Goal: Information Seeking & Learning: Learn about a topic

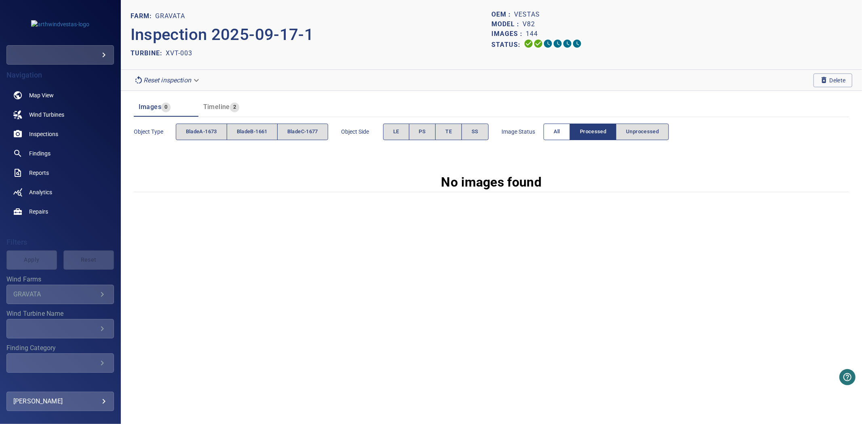
click at [553, 135] on button "All" at bounding box center [557, 132] width 27 height 17
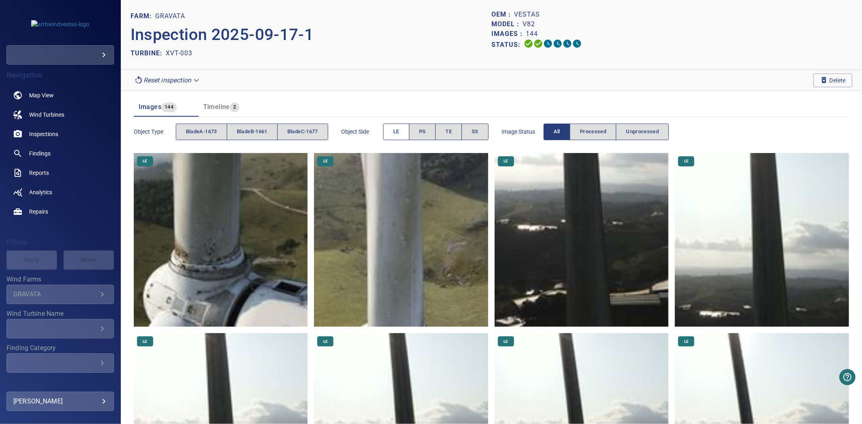
click at [388, 133] on button "LE" at bounding box center [396, 132] width 26 height 17
click at [210, 131] on span "bladeA-1673" at bounding box center [201, 131] width 31 height 9
click at [261, 137] on button "bladeB-1661" at bounding box center [252, 132] width 51 height 17
click at [211, 135] on span "bladeA-1673" at bounding box center [201, 131] width 31 height 9
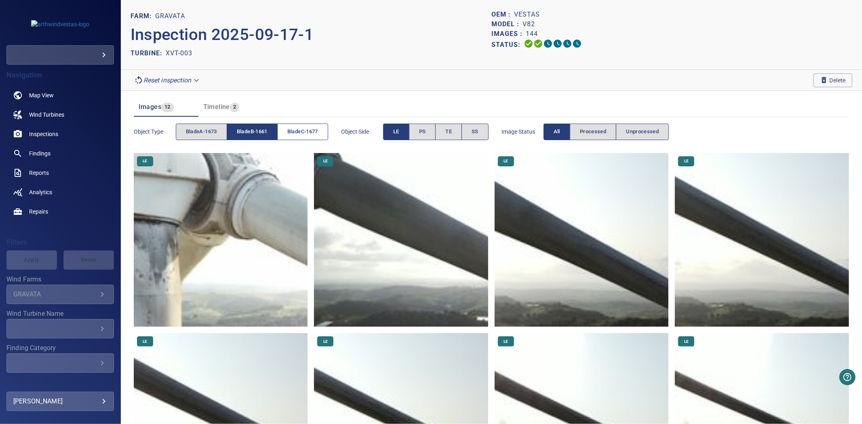
click at [309, 131] on span "bladeC-1677" at bounding box center [302, 131] width 31 height 9
click at [272, 134] on button "bladeB-1661" at bounding box center [252, 132] width 51 height 17
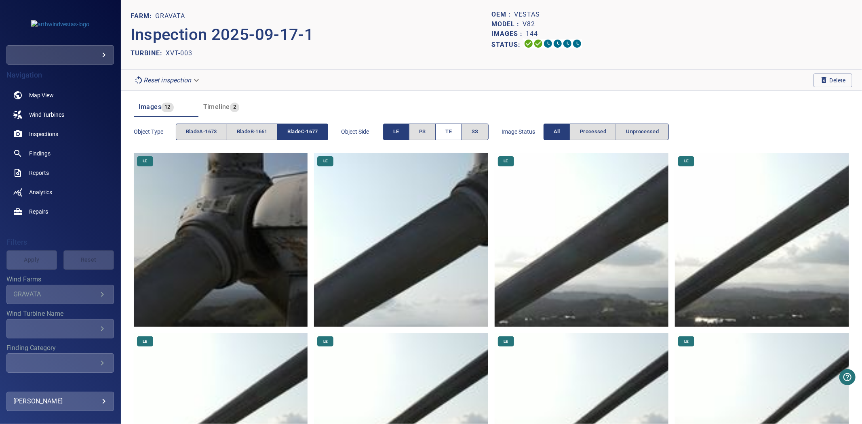
click at [452, 128] on span "TE" at bounding box center [448, 131] width 6 height 9
click at [409, 133] on button "LE" at bounding box center [396, 132] width 26 height 17
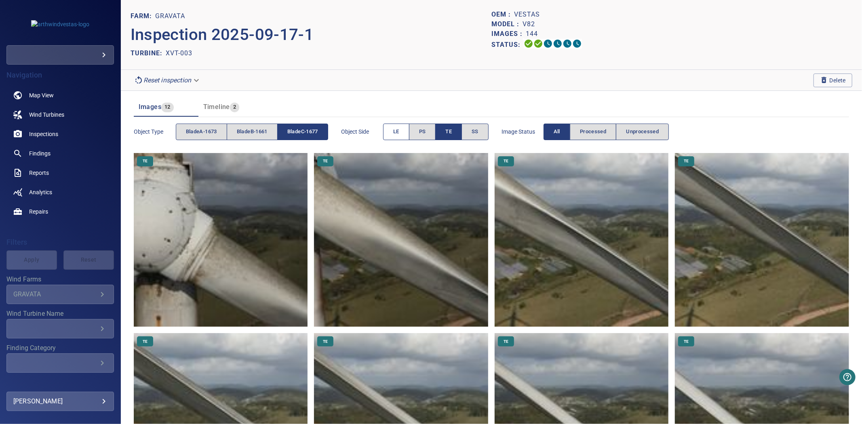
click at [405, 128] on button "LE" at bounding box center [396, 132] width 26 height 17
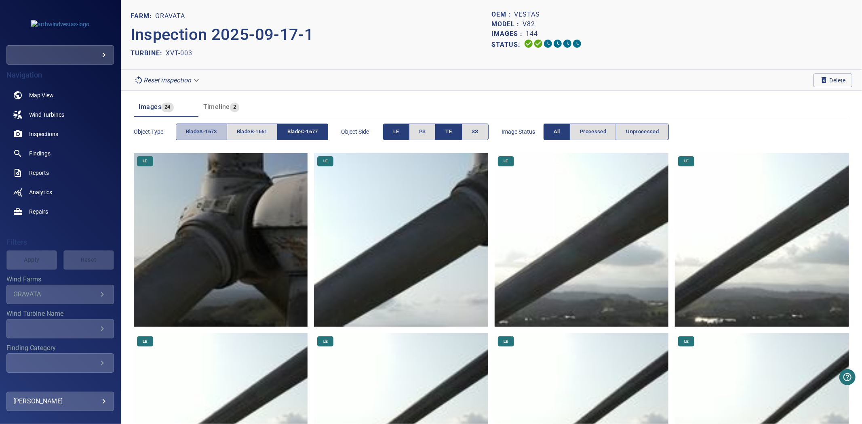
click at [220, 132] on button "bladeA-1673" at bounding box center [201, 132] width 51 height 17
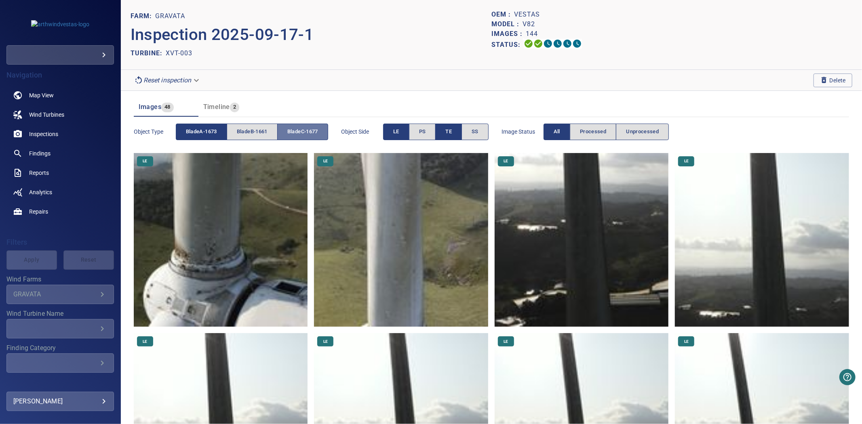
click at [292, 131] on span "bladeC-1677" at bounding box center [302, 131] width 31 height 9
click at [215, 130] on span "bladeA-1673" at bounding box center [201, 131] width 31 height 9
click at [557, 135] on button "All" at bounding box center [557, 132] width 27 height 17
click at [445, 135] on button "TE" at bounding box center [448, 132] width 27 height 17
click at [403, 135] on button "LE" at bounding box center [396, 132] width 26 height 17
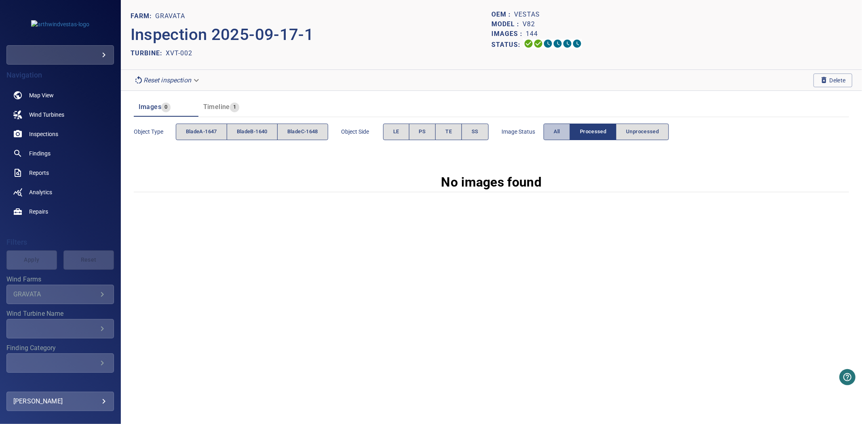
click at [552, 136] on button "All" at bounding box center [557, 132] width 27 height 17
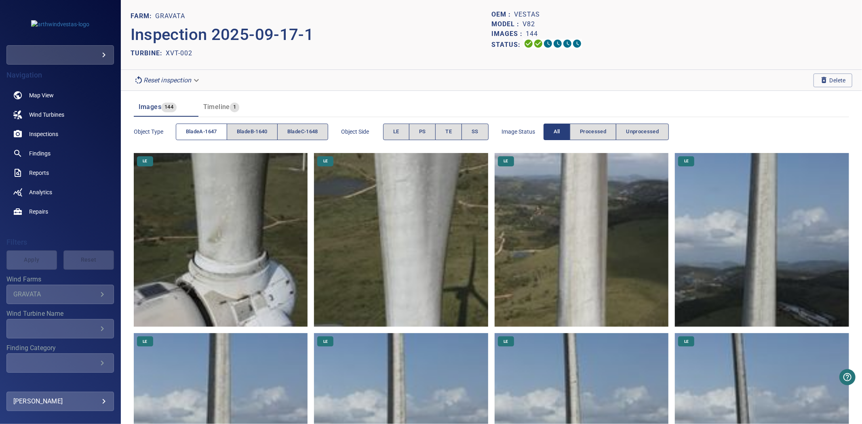
click at [211, 129] on span "bladeA-1647" at bounding box center [201, 131] width 31 height 9
click at [249, 131] on span "bladeB-1640" at bounding box center [252, 131] width 31 height 9
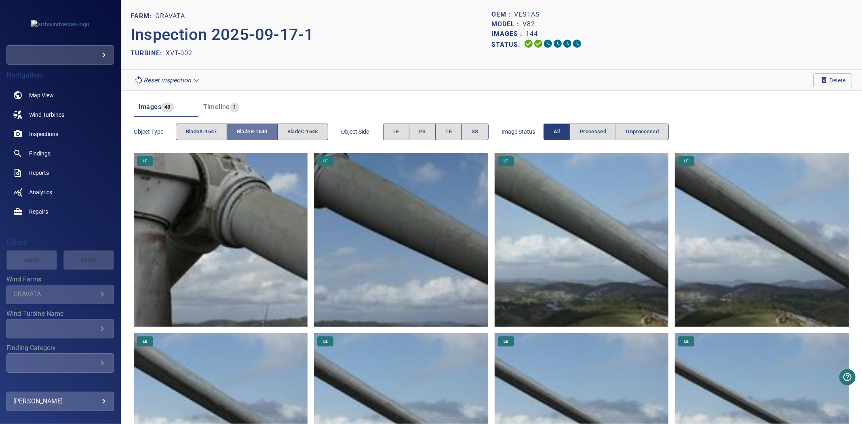
click at [249, 131] on span "bladeB-1640" at bounding box center [252, 131] width 31 height 9
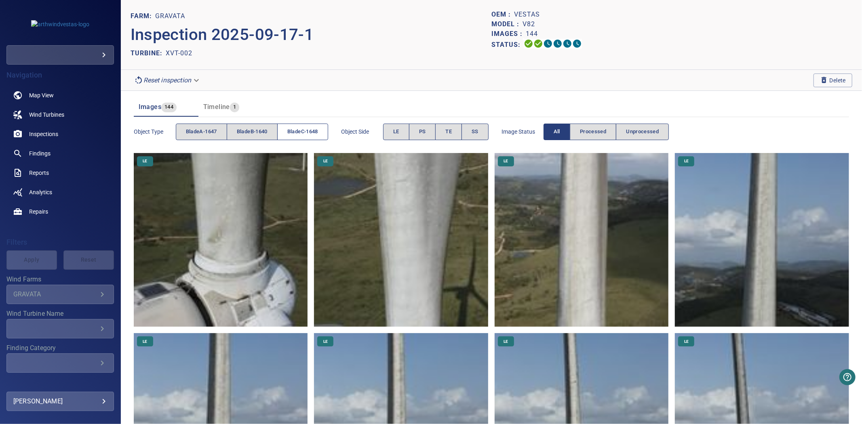
click at [301, 132] on span "bladeC-1648" at bounding box center [302, 131] width 31 height 9
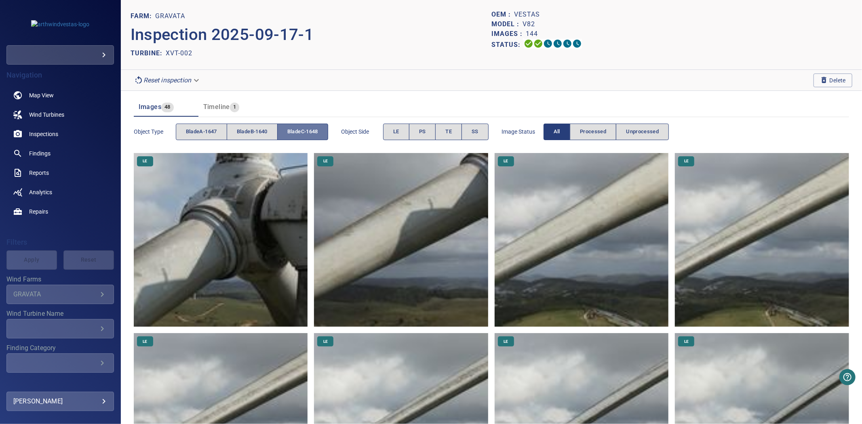
click at [301, 132] on span "bladeC-1648" at bounding box center [302, 131] width 31 height 9
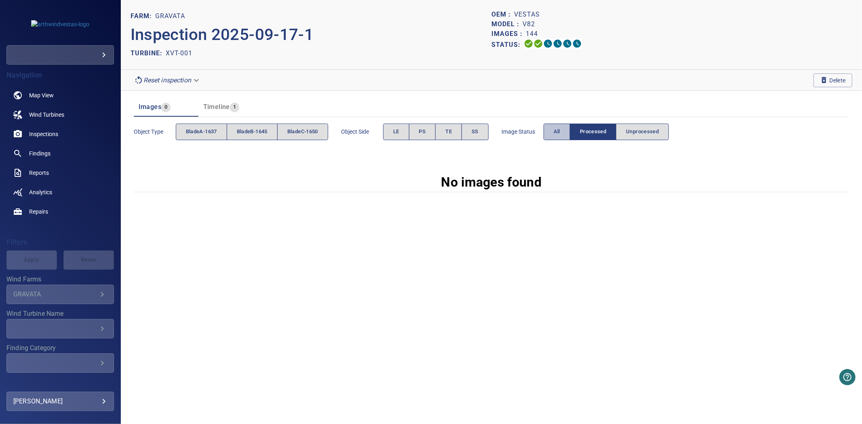
click at [550, 131] on button "All" at bounding box center [557, 132] width 27 height 17
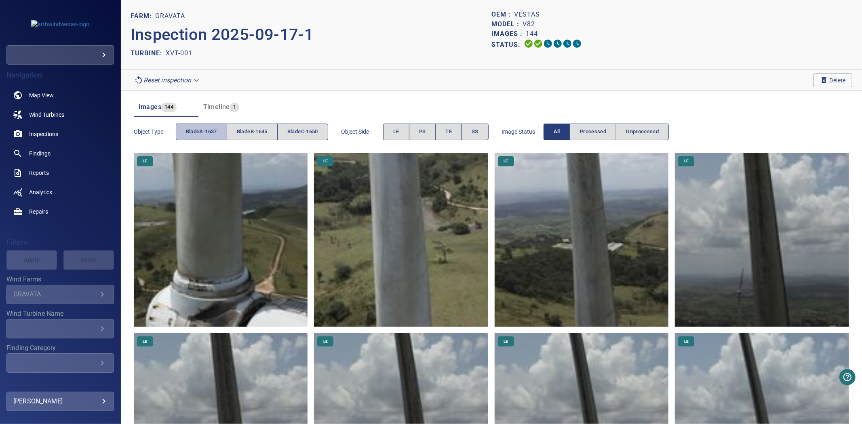
click at [205, 134] on span "bladeA-1637" at bounding box center [201, 131] width 31 height 9
click at [249, 137] on button "bladeB-1645" at bounding box center [252, 132] width 51 height 17
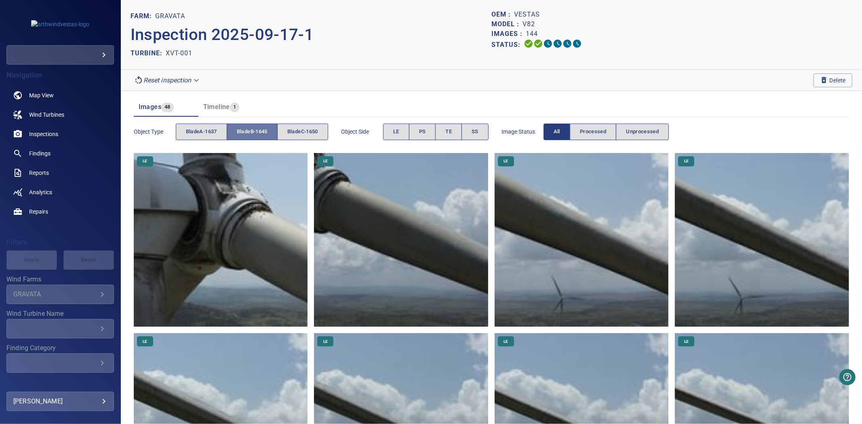
click at [249, 137] on button "bladeB-1645" at bounding box center [252, 132] width 51 height 17
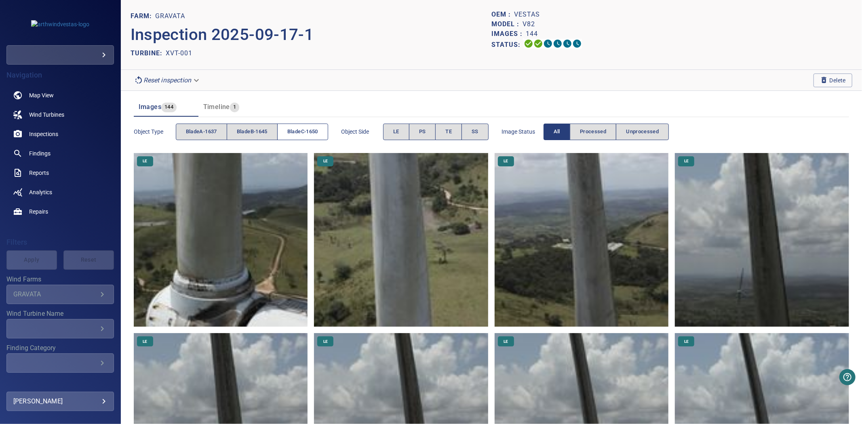
click at [305, 137] on button "bladeC-1650" at bounding box center [302, 132] width 51 height 17
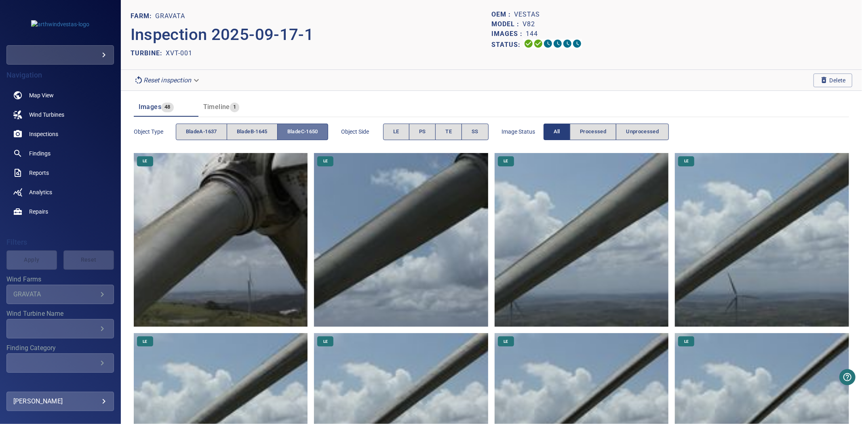
click at [305, 137] on button "bladeC-1650" at bounding box center [302, 132] width 51 height 17
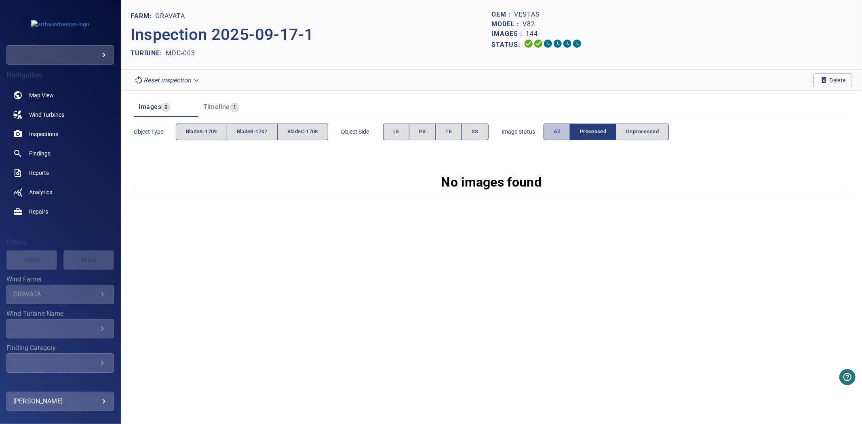
click at [553, 126] on button "All" at bounding box center [557, 132] width 27 height 17
click at [562, 124] on button "All" at bounding box center [557, 132] width 27 height 17
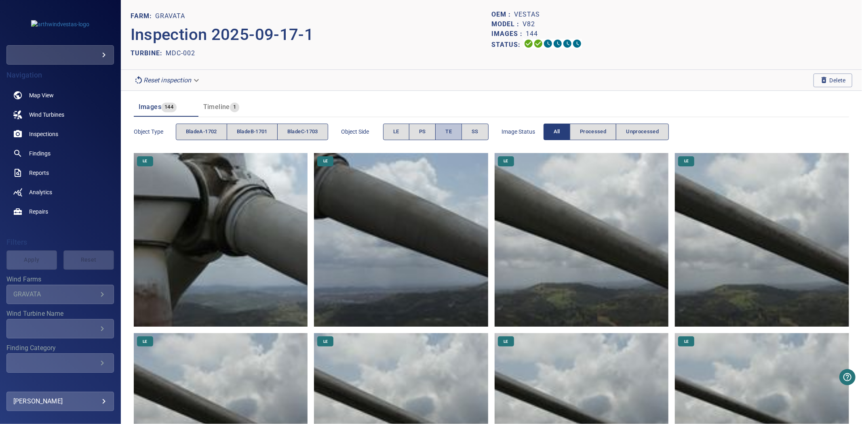
click at [461, 130] on button "TE" at bounding box center [448, 132] width 27 height 17
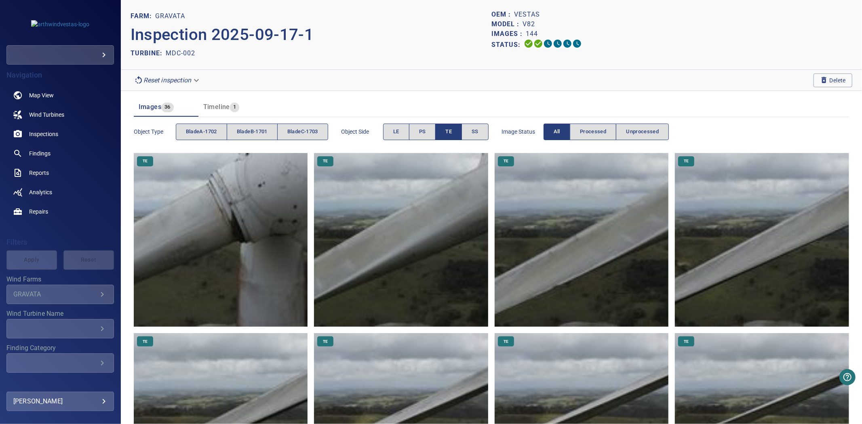
click at [460, 128] on button "TE" at bounding box center [448, 132] width 27 height 17
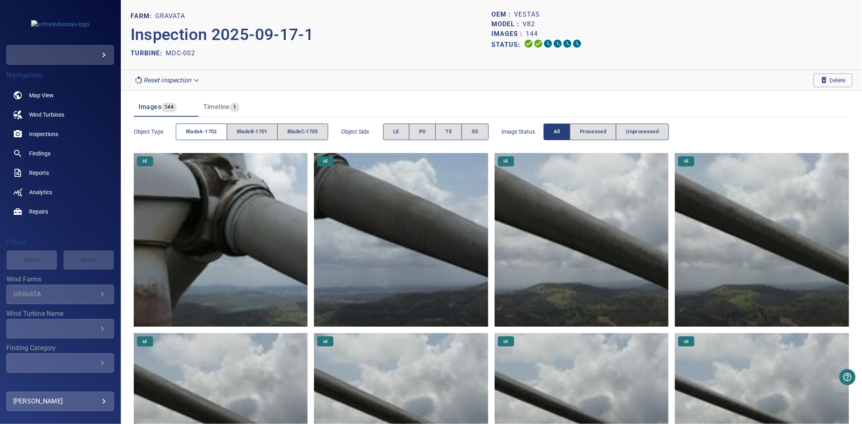
click at [190, 139] on button "bladeA-1702" at bounding box center [201, 132] width 51 height 17
click at [190, 135] on span "bladeA-1702" at bounding box center [201, 131] width 31 height 9
click at [251, 121] on div "Object type bladeA-1702 bladeB-1701 bladeC-1703" at bounding box center [231, 131] width 194 height 23
click at [256, 127] on button "bladeB-1701" at bounding box center [252, 132] width 51 height 17
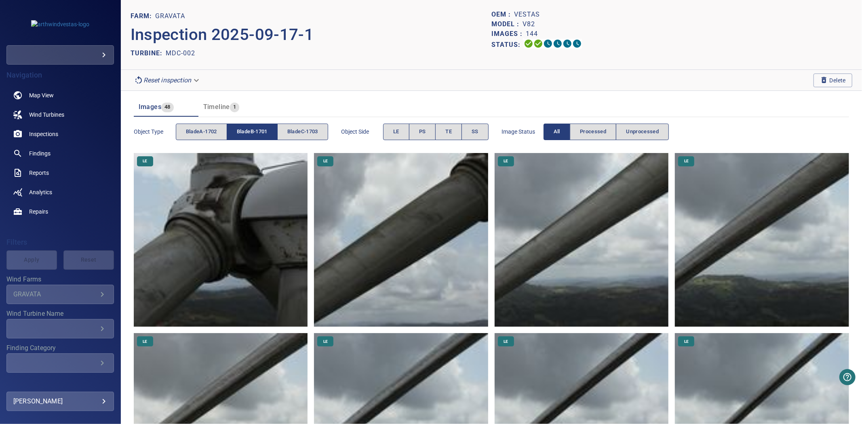
click at [247, 133] on span "bladeB-1701" at bounding box center [252, 131] width 31 height 9
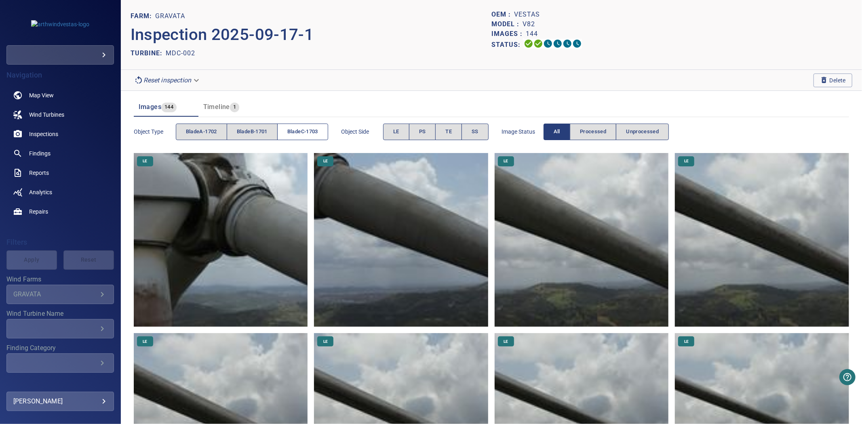
click at [313, 131] on span "bladeC-1703" at bounding box center [302, 131] width 31 height 9
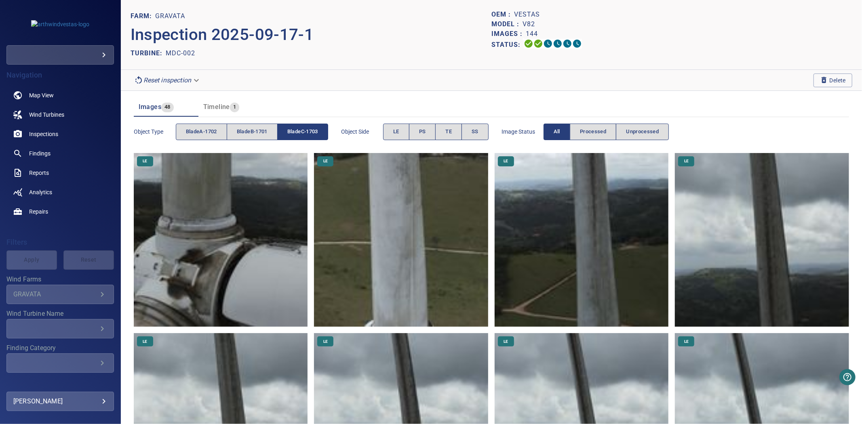
click at [313, 131] on span "bladeC-1703" at bounding box center [302, 131] width 31 height 9
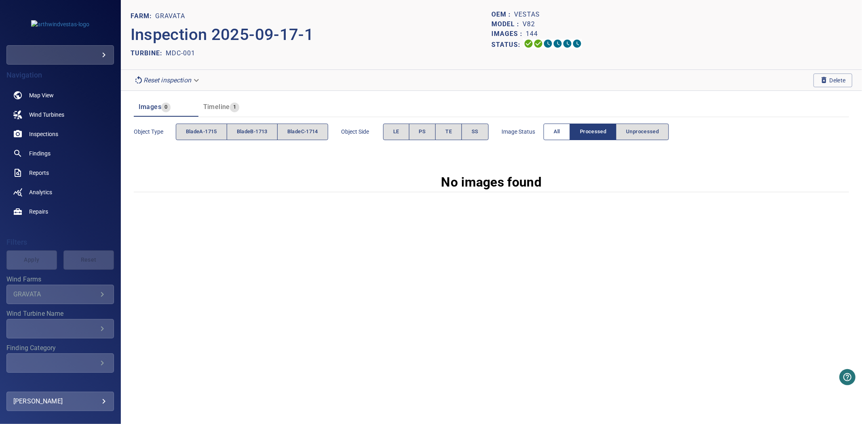
click at [559, 132] on span "All" at bounding box center [557, 131] width 6 height 9
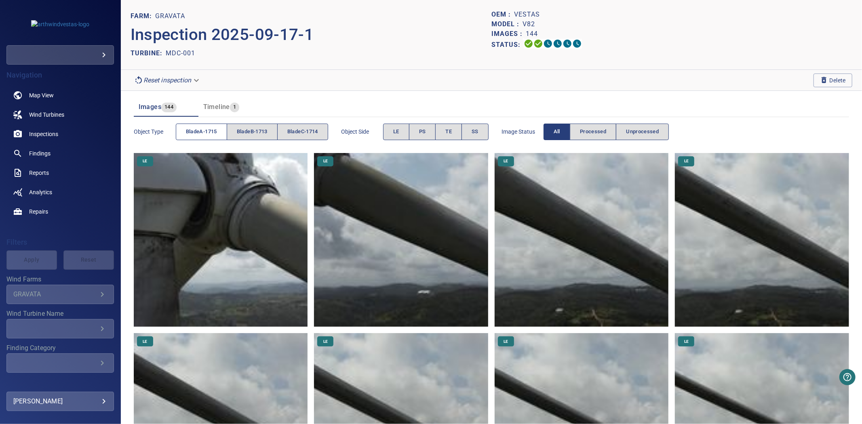
click at [192, 128] on span "bladeA-1715" at bounding box center [201, 131] width 31 height 9
click at [281, 134] on button "bladeC-1714" at bounding box center [302, 132] width 51 height 17
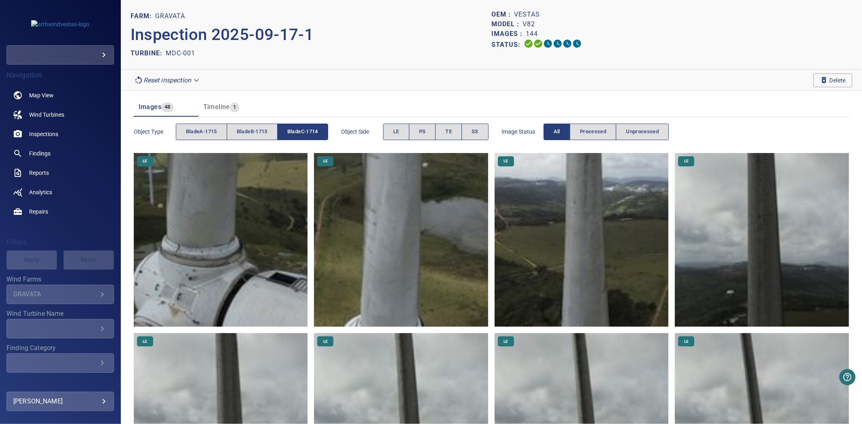
click at [268, 134] on span "bladeB-1713" at bounding box center [252, 131] width 31 height 9
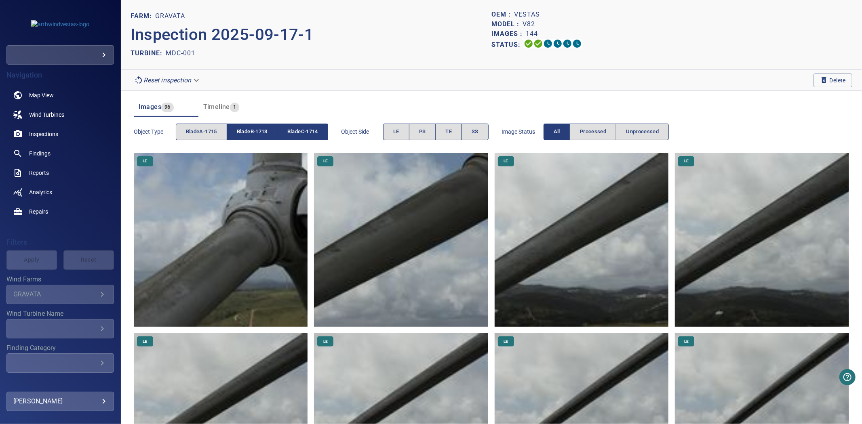
click at [302, 134] on span "bladeC-1714" at bounding box center [302, 131] width 31 height 9
click at [260, 138] on button "bladeB-1713" at bounding box center [252, 132] width 51 height 17
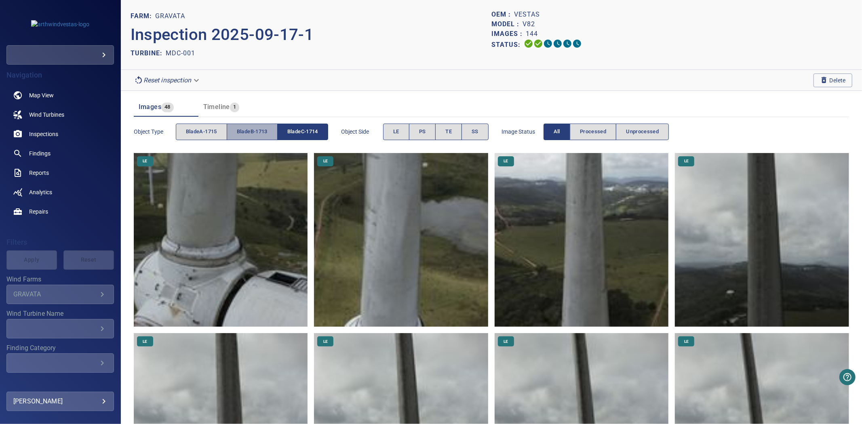
click at [260, 138] on button "bladeB-1713" at bounding box center [252, 132] width 51 height 17
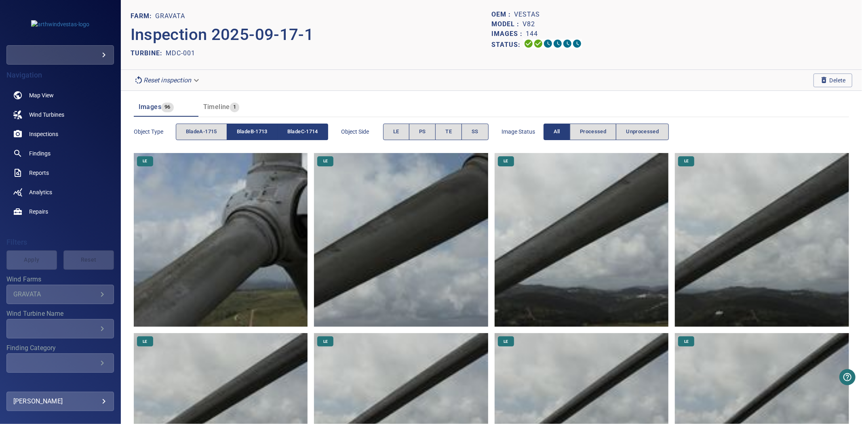
click at [287, 136] on button "bladeC-1714" at bounding box center [303, 132] width 51 height 17
click at [268, 135] on span "bladeB-1713" at bounding box center [252, 131] width 31 height 9
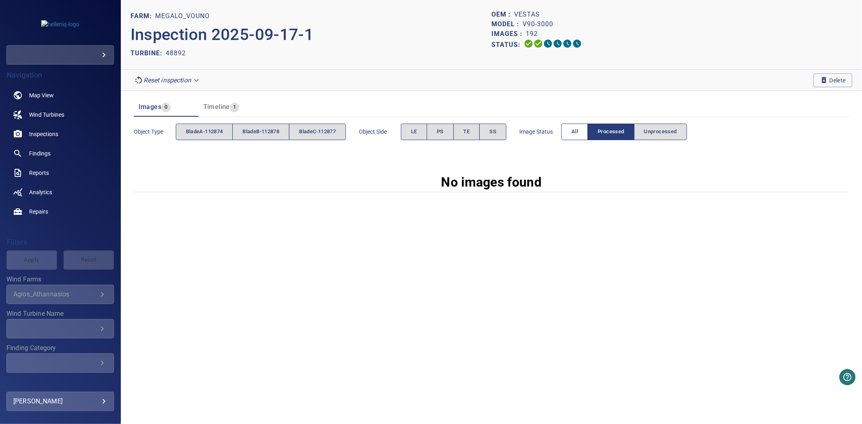
click at [575, 135] on button "All" at bounding box center [574, 132] width 27 height 17
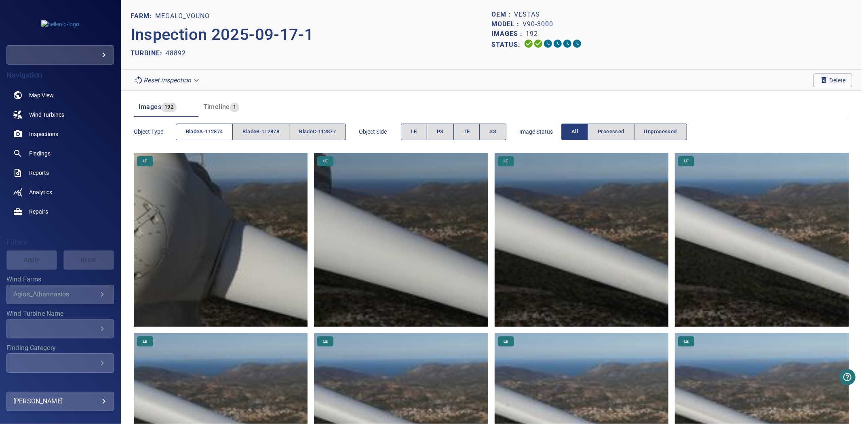
click at [210, 129] on span "bladeA-112874" at bounding box center [204, 131] width 37 height 9
click at [262, 134] on span "bladeB-112878" at bounding box center [261, 131] width 37 height 9
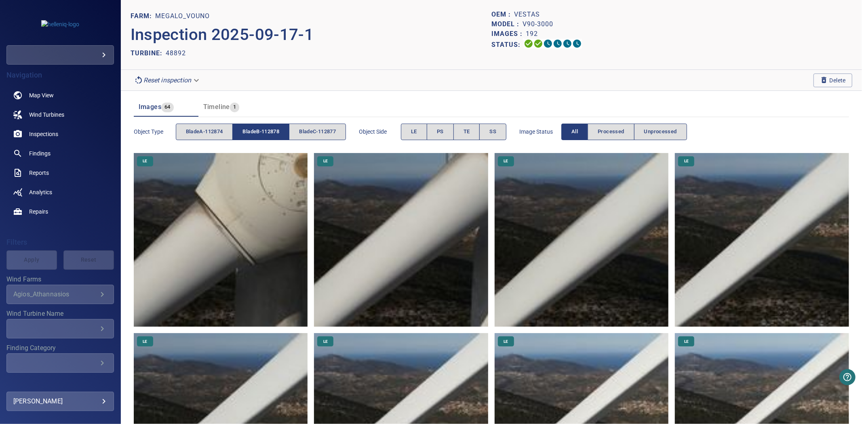
click at [262, 134] on span "bladeB-112878" at bounding box center [261, 131] width 37 height 9
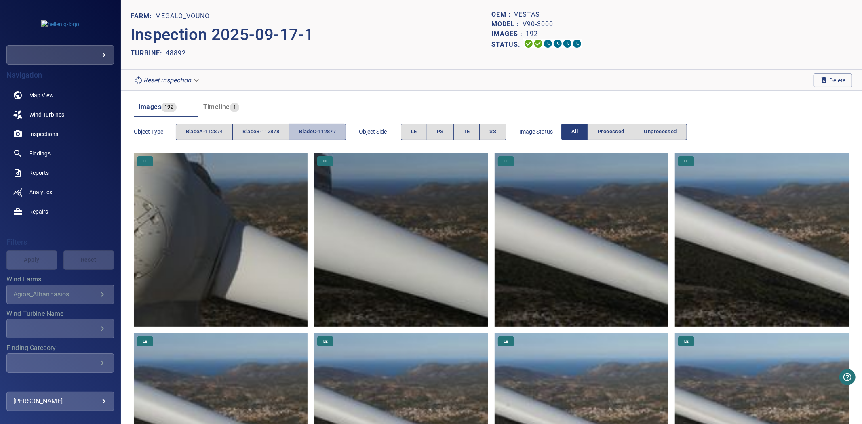
click at [313, 133] on span "bladeC-112877" at bounding box center [317, 131] width 37 height 9
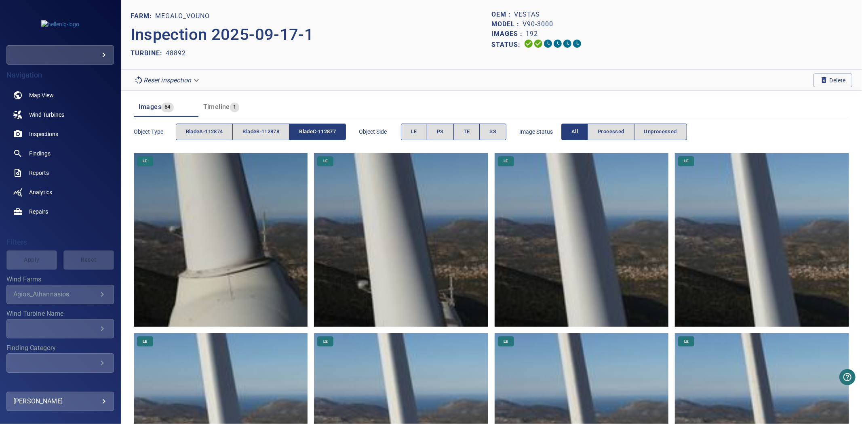
click at [313, 133] on span "bladeC-112877" at bounding box center [317, 131] width 37 height 9
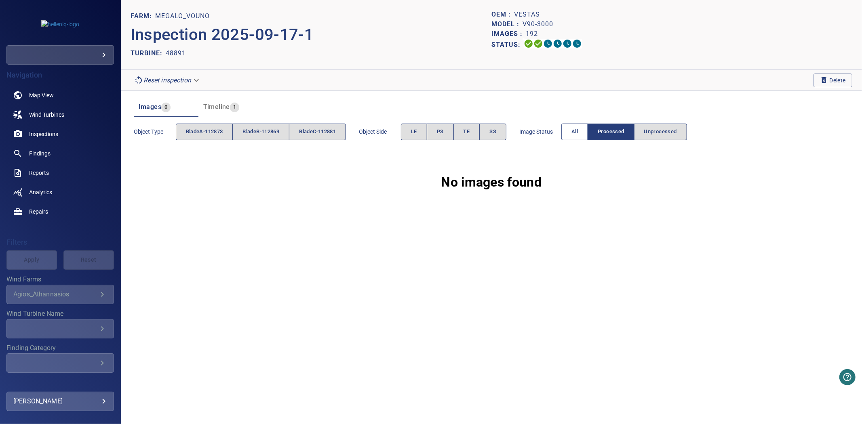
click at [576, 135] on span "All" at bounding box center [575, 131] width 6 height 9
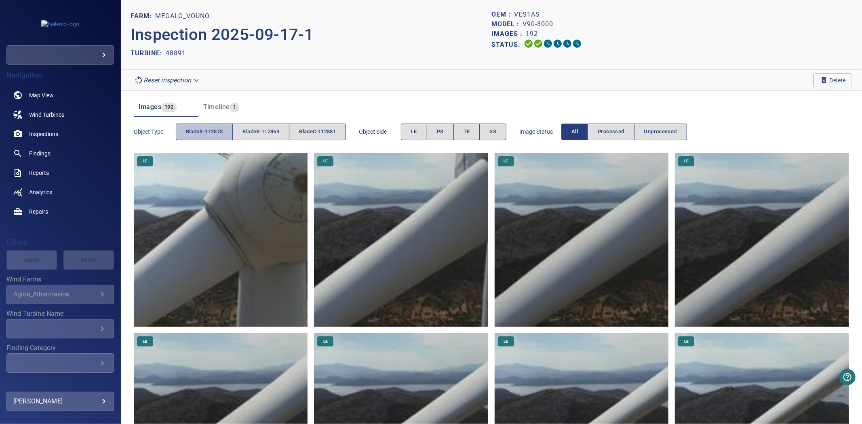
click at [220, 126] on button "bladeA-112873" at bounding box center [204, 132] width 57 height 17
click at [219, 127] on button "bladeA-112873" at bounding box center [204, 132] width 57 height 17
click at [285, 135] on button "bladeB-112869" at bounding box center [260, 132] width 57 height 17
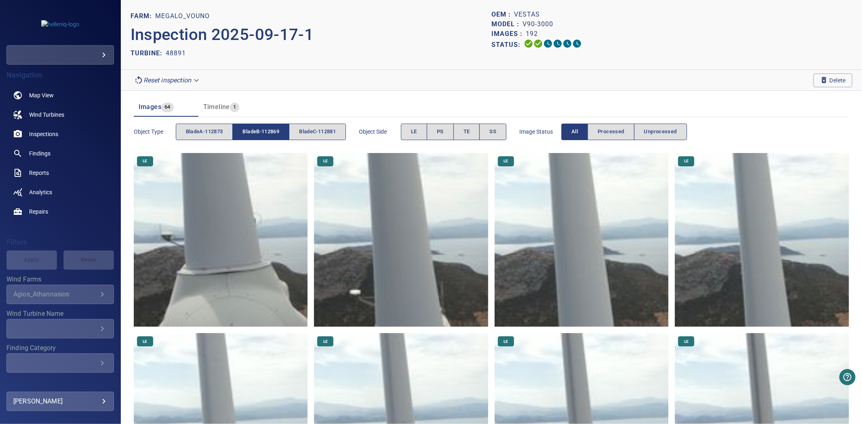
click at [283, 135] on button "bladeB-112869" at bounding box center [260, 132] width 57 height 17
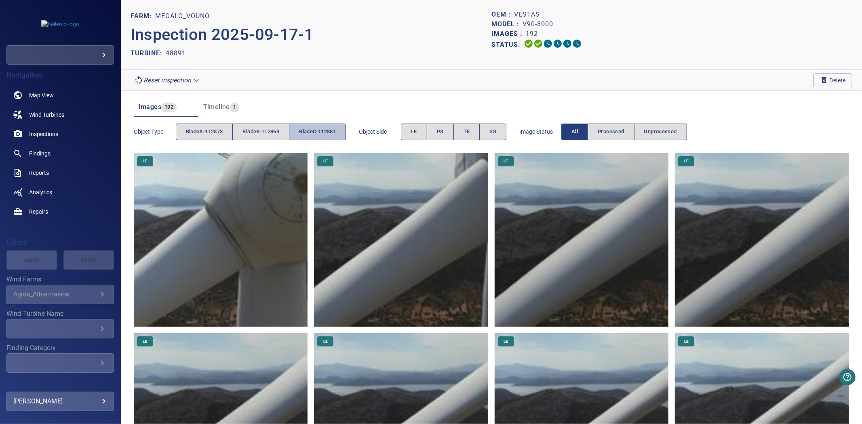
click at [319, 134] on span "bladeC-112881" at bounding box center [317, 131] width 37 height 9
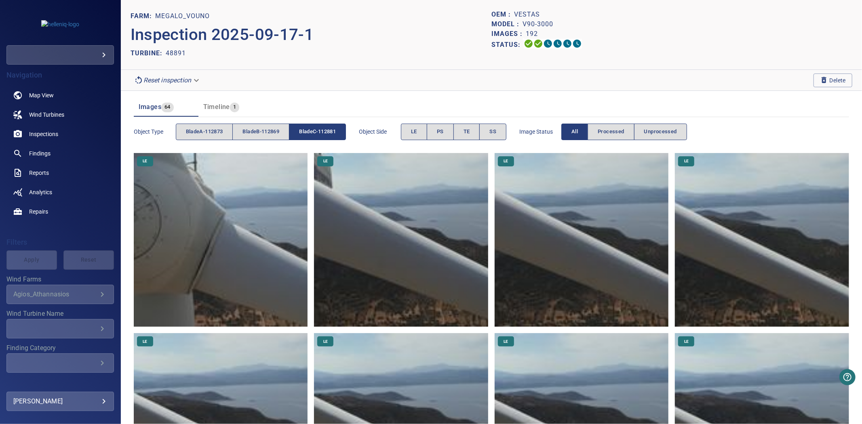
click at [319, 134] on span "bladeC-112881" at bounding box center [317, 131] width 37 height 9
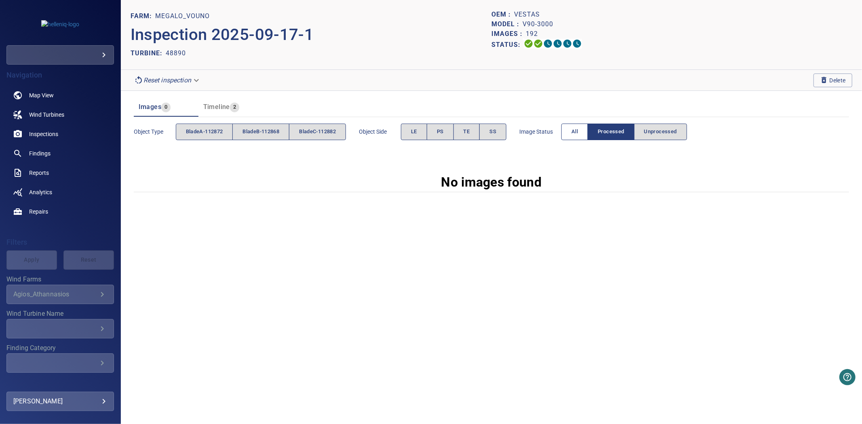
click at [572, 133] on button "All" at bounding box center [574, 132] width 27 height 17
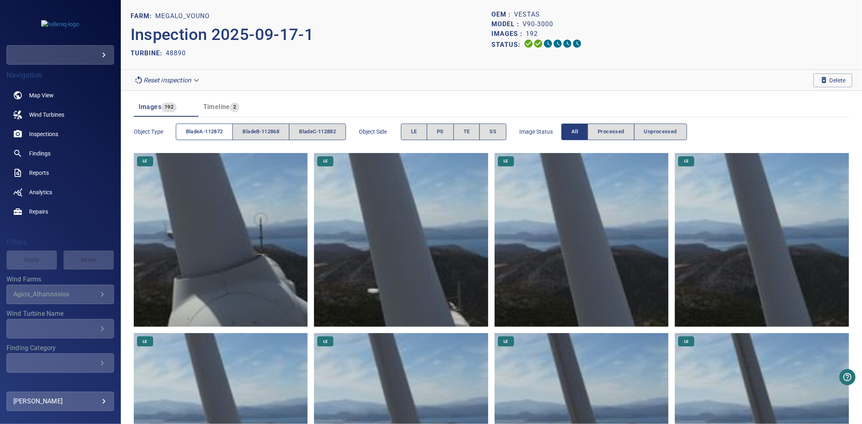
click at [203, 128] on span "bladeA-112872" at bounding box center [204, 131] width 37 height 9
click at [265, 135] on span "bladeB-112868" at bounding box center [261, 131] width 37 height 9
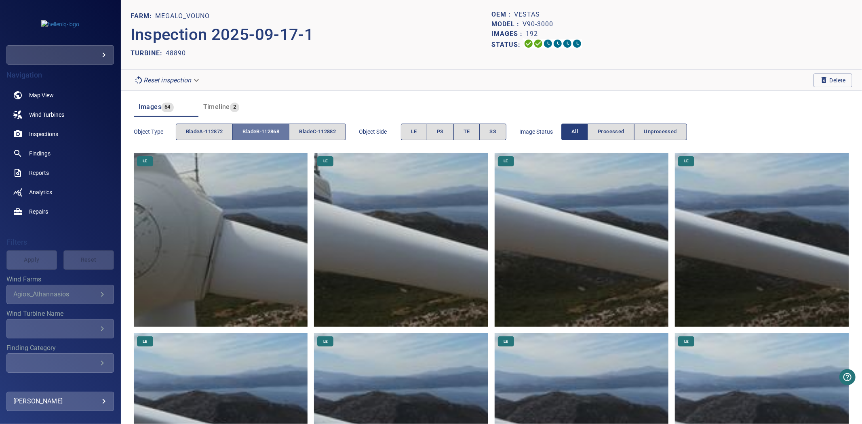
click at [265, 135] on span "bladeB-112868" at bounding box center [261, 131] width 37 height 9
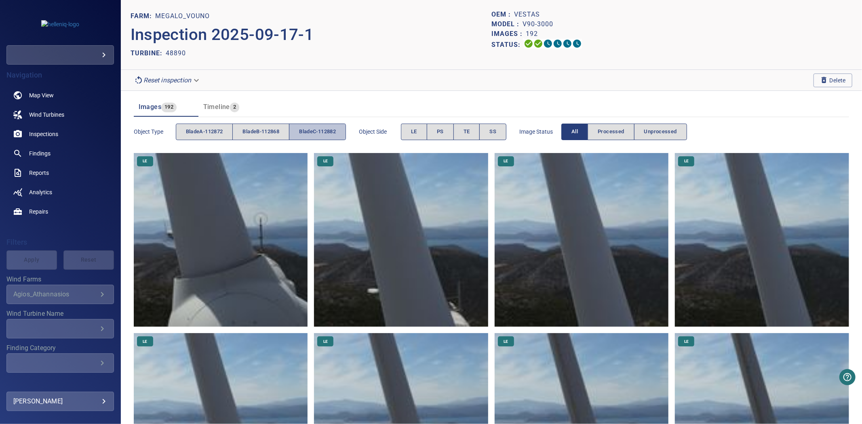
click at [316, 134] on span "bladeC-112882" at bounding box center [317, 131] width 37 height 9
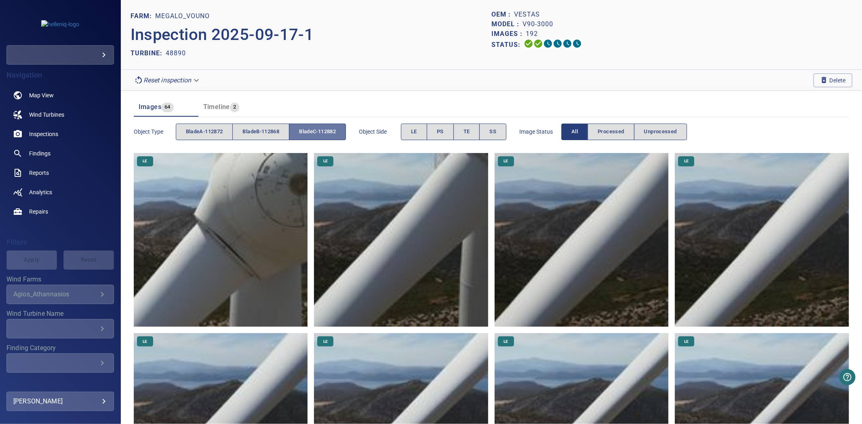
click at [316, 134] on span "bladeC-112882" at bounding box center [317, 131] width 37 height 9
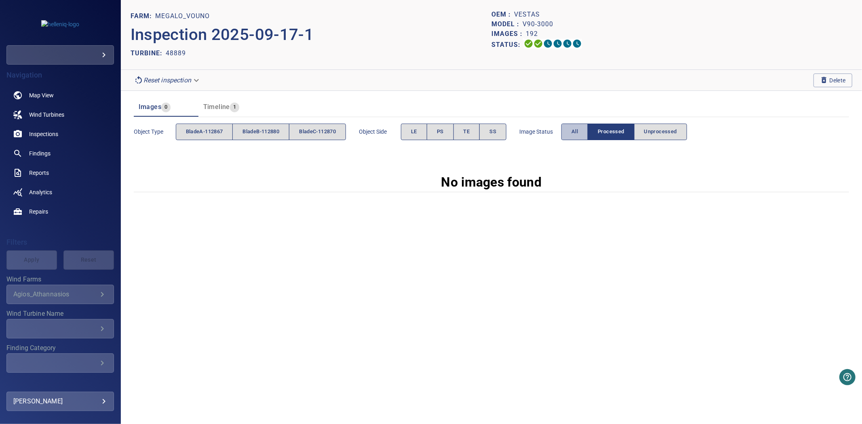
click at [574, 138] on button "All" at bounding box center [574, 132] width 27 height 17
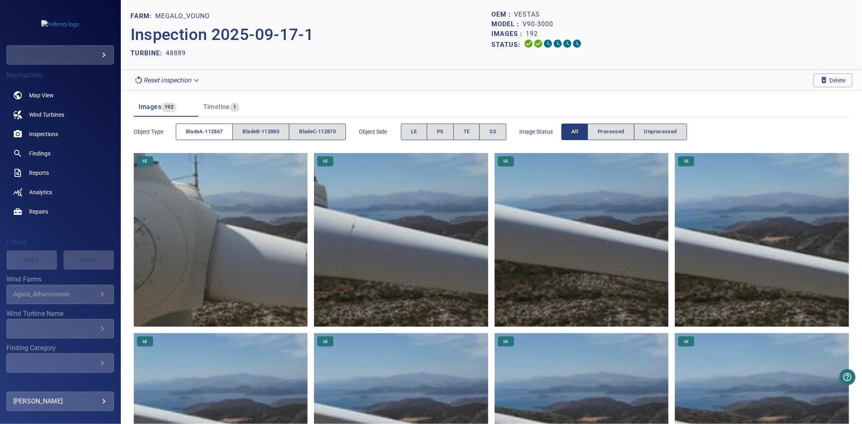
click at [207, 132] on span "bladeA-112867" at bounding box center [204, 131] width 37 height 9
click at [268, 132] on span "bladeB-112880" at bounding box center [261, 131] width 37 height 9
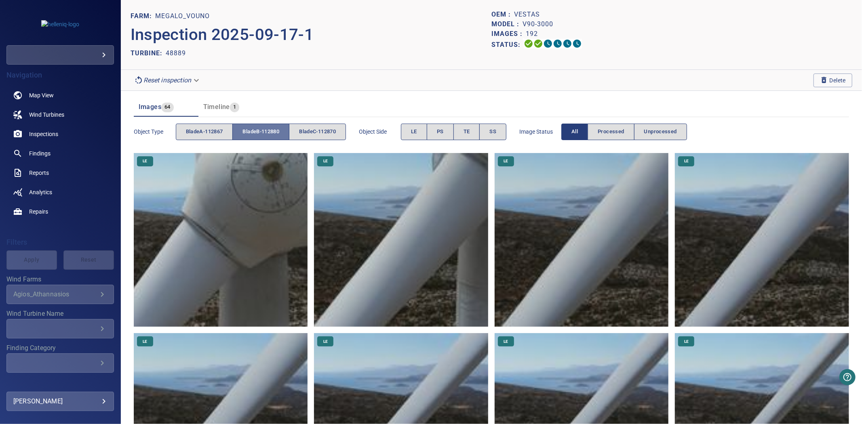
click at [268, 132] on span "bladeB-112880" at bounding box center [261, 131] width 37 height 9
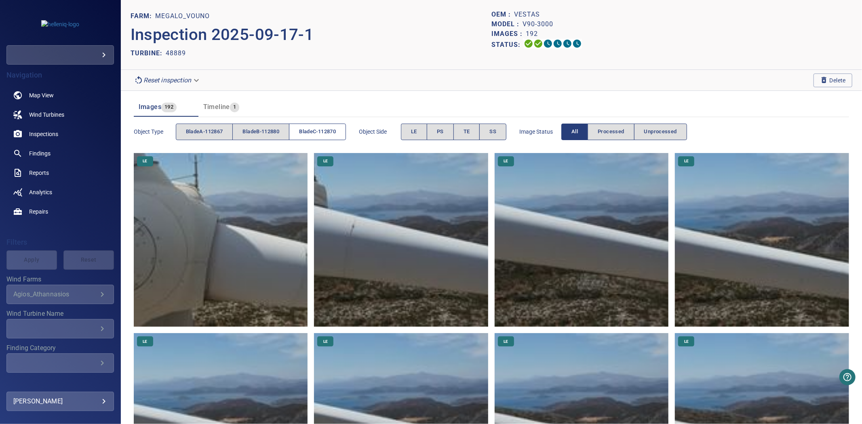
click at [316, 133] on span "bladeC-112870" at bounding box center [317, 131] width 37 height 9
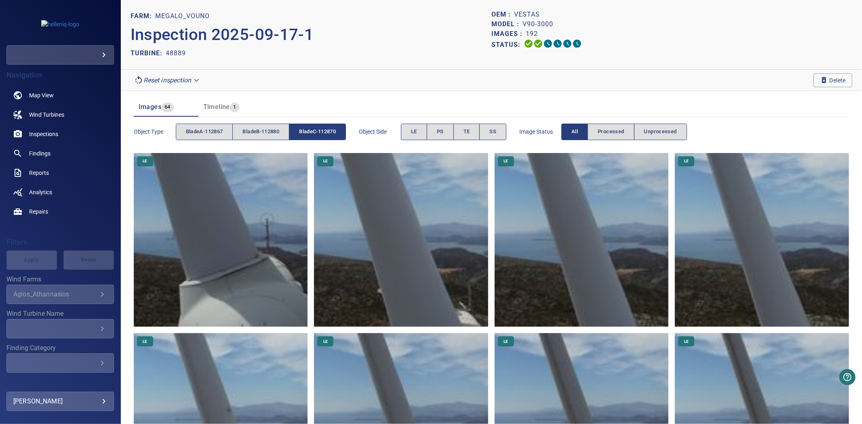
click at [316, 133] on span "bladeC-112870" at bounding box center [317, 131] width 37 height 9
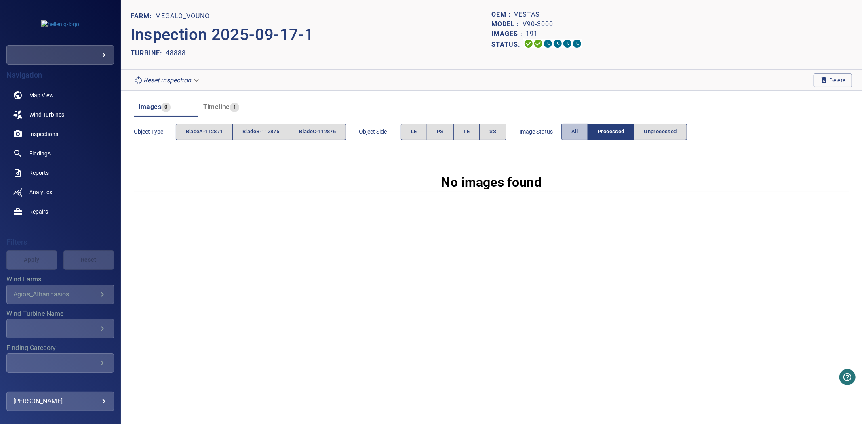
click at [567, 136] on button "All" at bounding box center [574, 132] width 27 height 17
click at [578, 127] on span "All" at bounding box center [575, 131] width 6 height 9
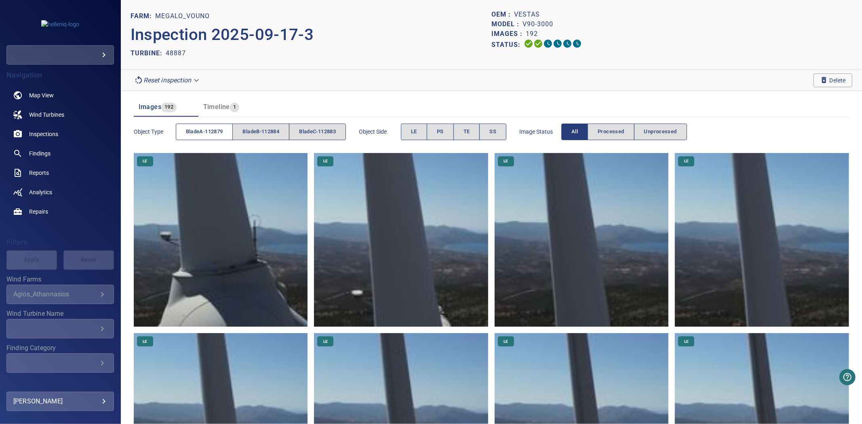
click at [204, 135] on span "bladeA-112879" at bounding box center [204, 131] width 37 height 9
click at [253, 131] on span "bladeB-112884" at bounding box center [261, 131] width 37 height 9
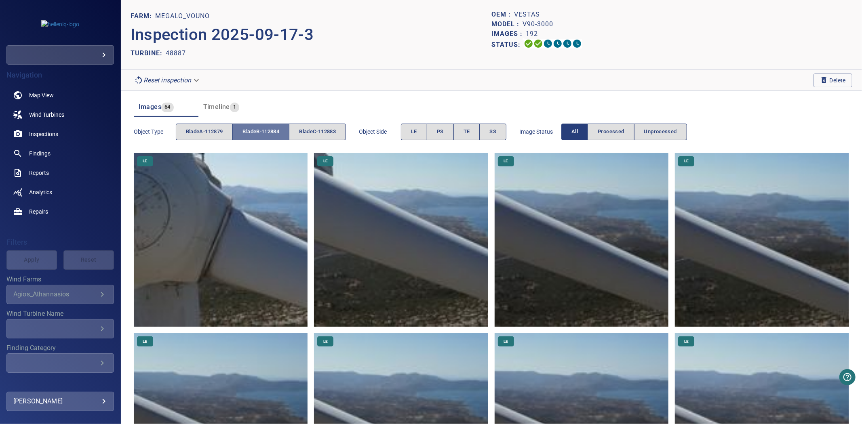
click at [253, 131] on span "bladeB-112884" at bounding box center [261, 131] width 37 height 9
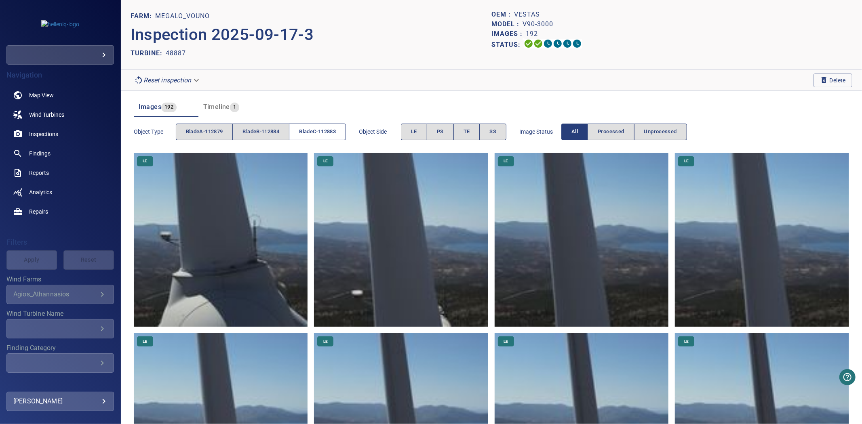
click at [324, 131] on span "bladeC-112883" at bounding box center [317, 131] width 37 height 9
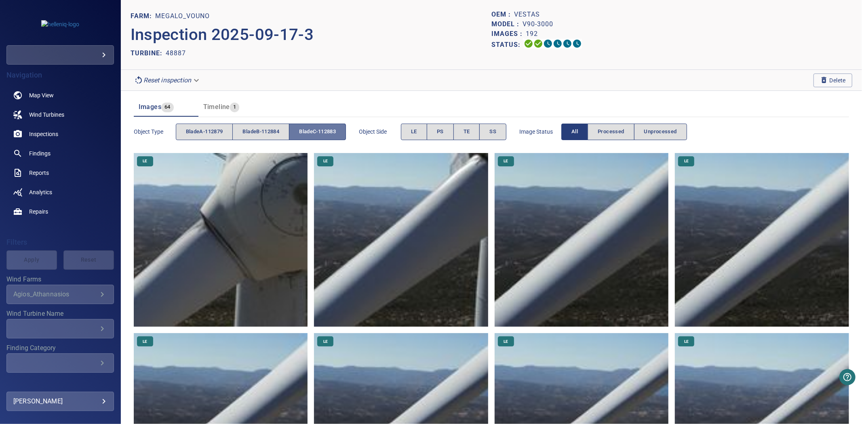
click at [324, 131] on span "bladeC-112883" at bounding box center [317, 131] width 37 height 9
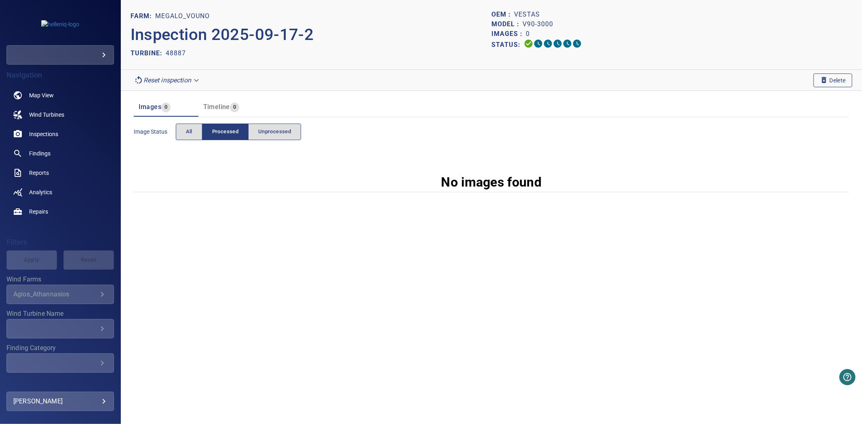
click at [823, 79] on icon "button" at bounding box center [824, 80] width 8 height 8
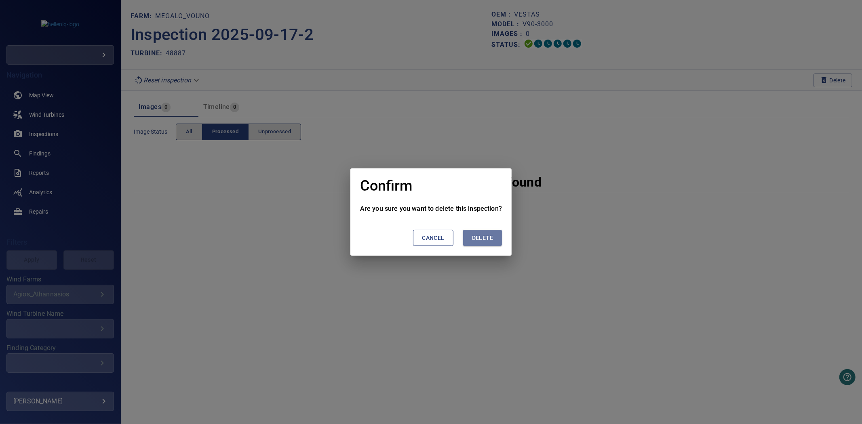
click at [479, 239] on span "Delete" at bounding box center [482, 238] width 21 height 10
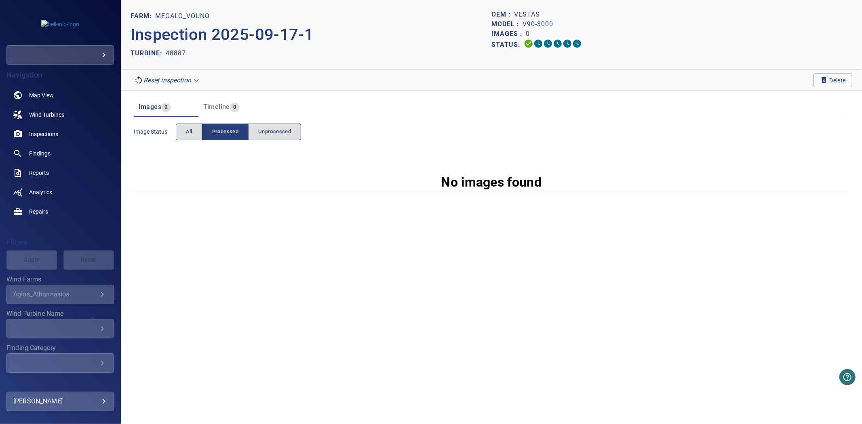
click at [812, 78] on section "Reset inspection Delete" at bounding box center [491, 80] width 741 height 21
click at [814, 78] on button "Delete" at bounding box center [833, 81] width 39 height 14
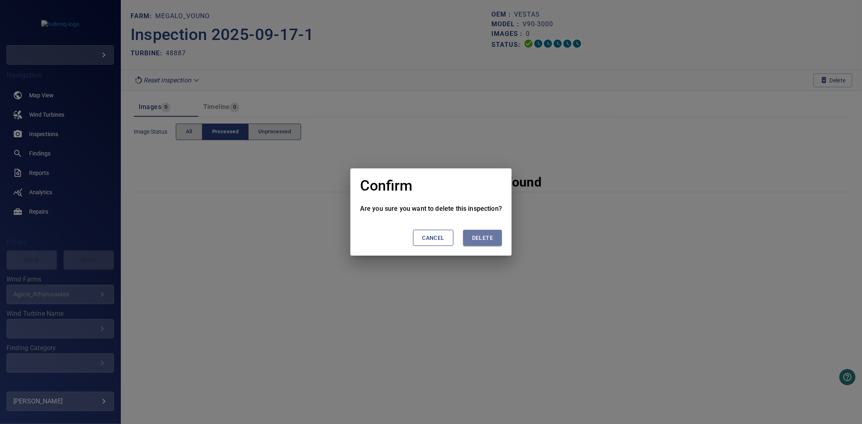
click at [486, 237] on span "Delete" at bounding box center [482, 238] width 21 height 10
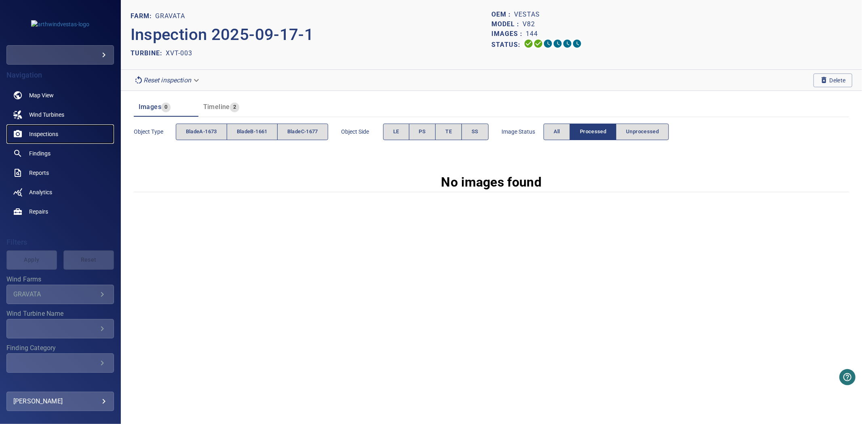
click at [37, 131] on span "Inspections" at bounding box center [43, 134] width 29 height 8
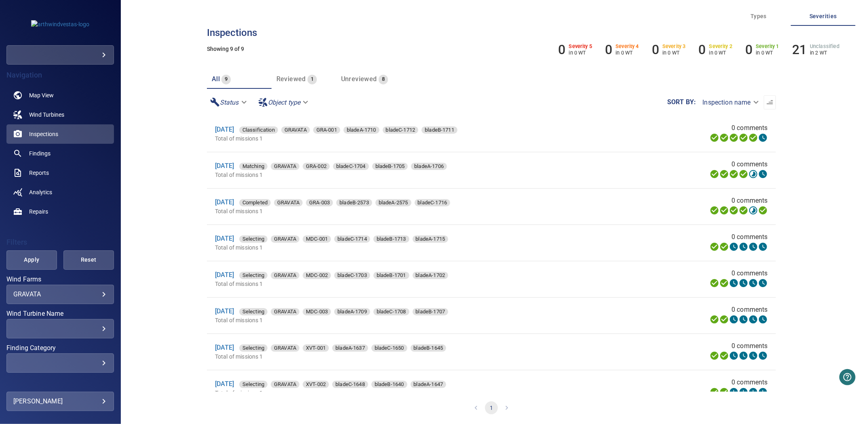
click at [80, 322] on div "​ ​" at bounding box center [60, 328] width 108 height 19
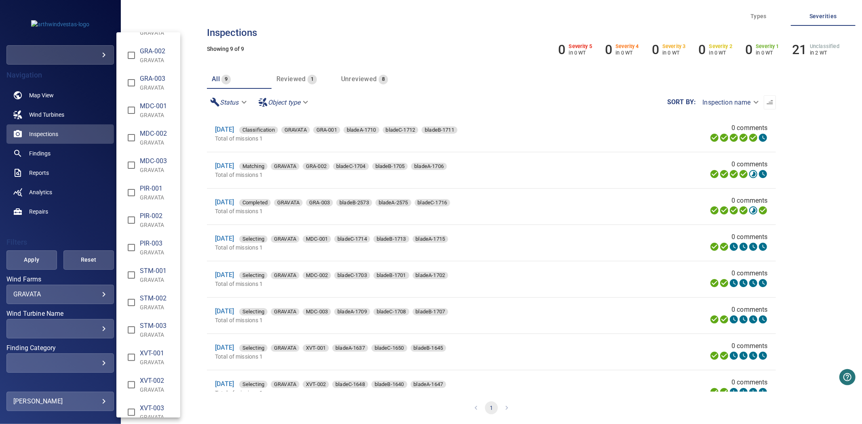
scroll to position [33, 0]
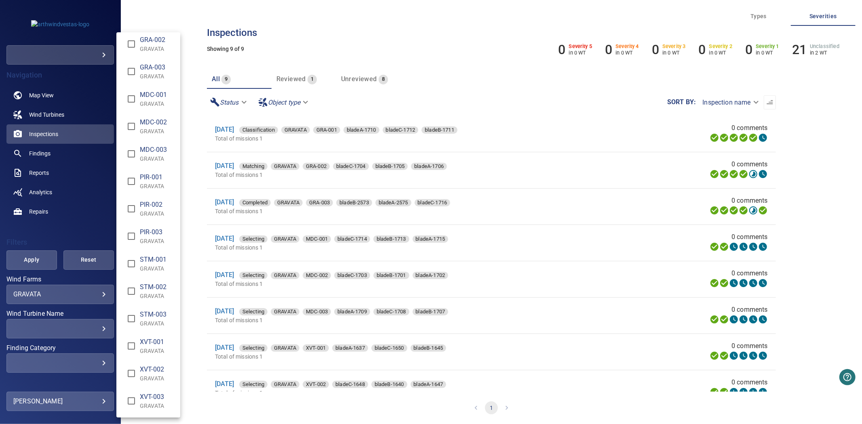
type input "**********"
click at [44, 272] on div "Wind Turbine Name" at bounding box center [431, 212] width 862 height 424
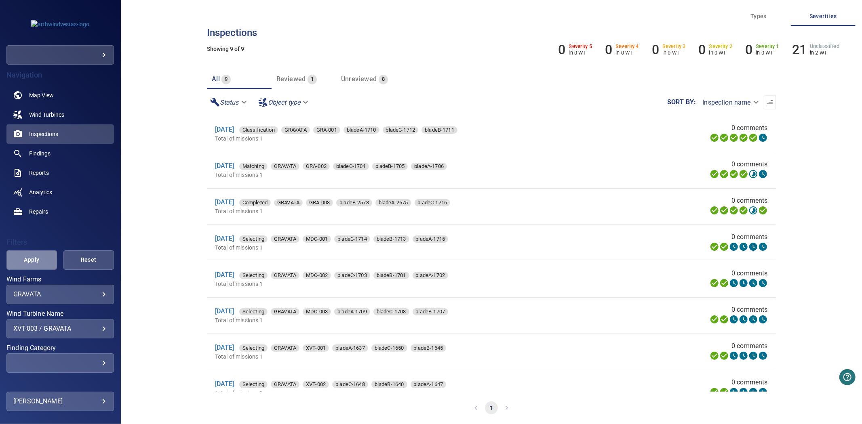
click at [34, 255] on span "Apply" at bounding box center [32, 260] width 30 height 10
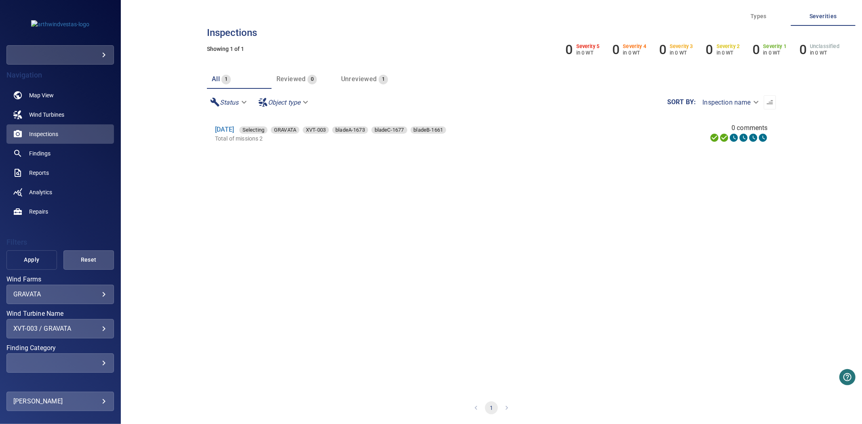
click at [25, 256] on span "Apply" at bounding box center [32, 260] width 30 height 10
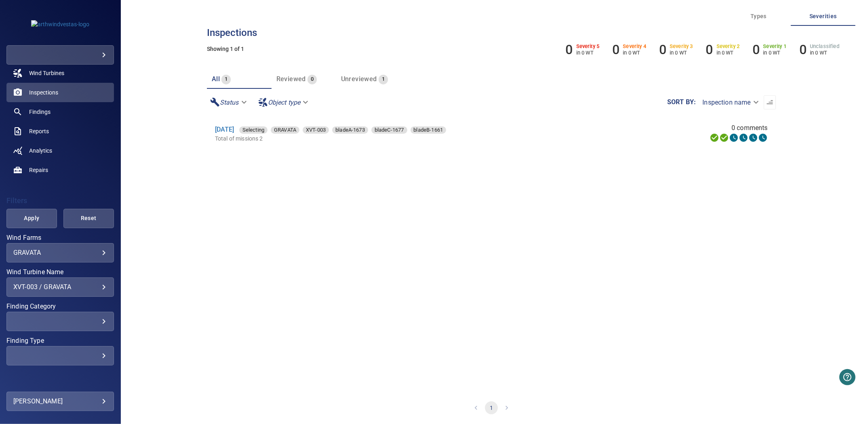
scroll to position [61, 0]
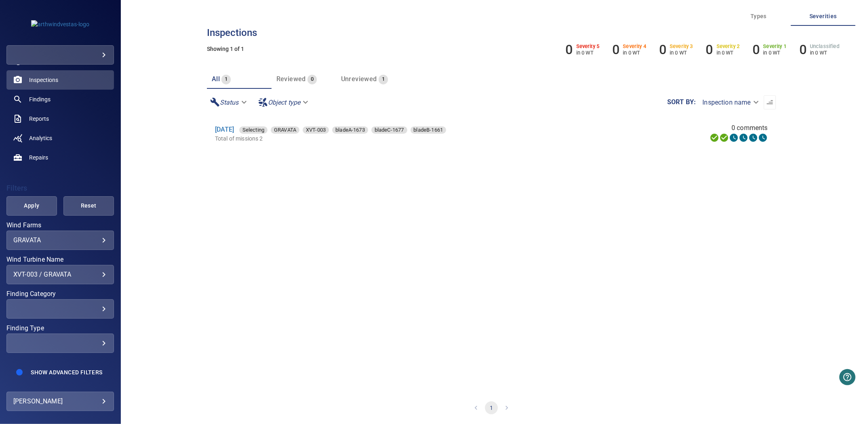
click at [72, 340] on div "​ ​" at bounding box center [60, 343] width 108 height 19
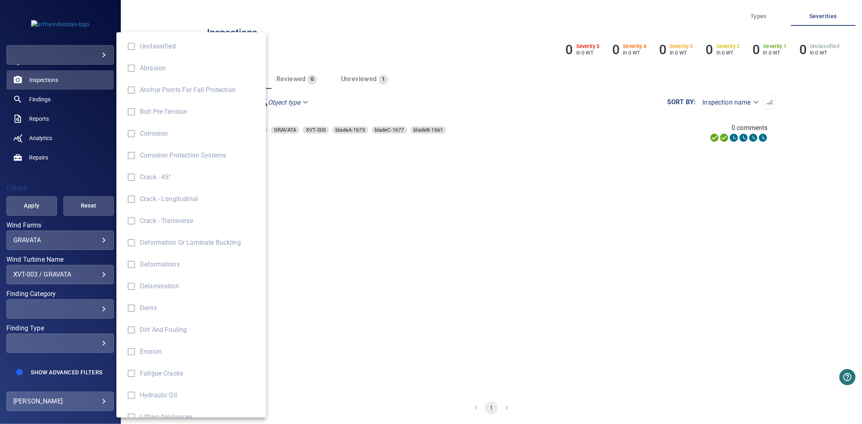
click at [70, 326] on div "Finding Type" at bounding box center [431, 212] width 862 height 424
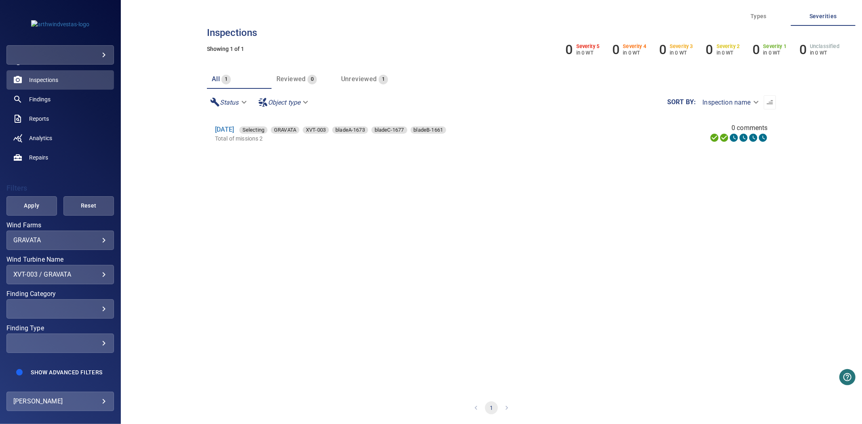
click at [59, 365] on div "Unclassified Abrasion Anchor Points for Fall Protection Bolt Pre-tension Corros…" at bounding box center [431, 212] width 862 height 424
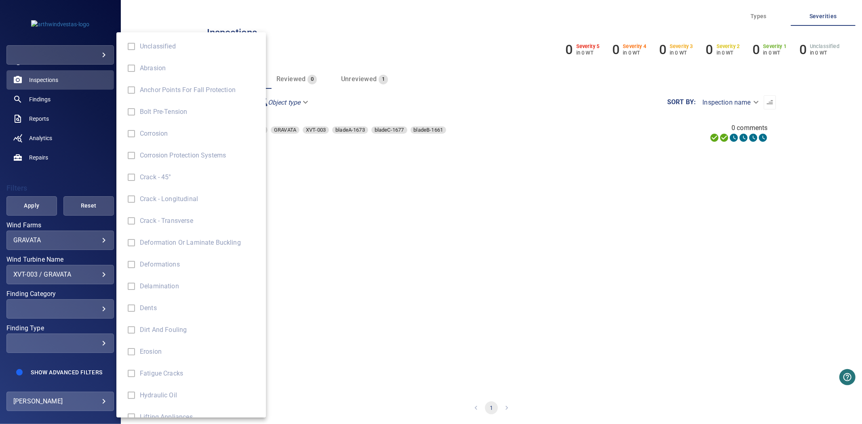
click at [55, 365] on div "Finding Type" at bounding box center [431, 212] width 862 height 424
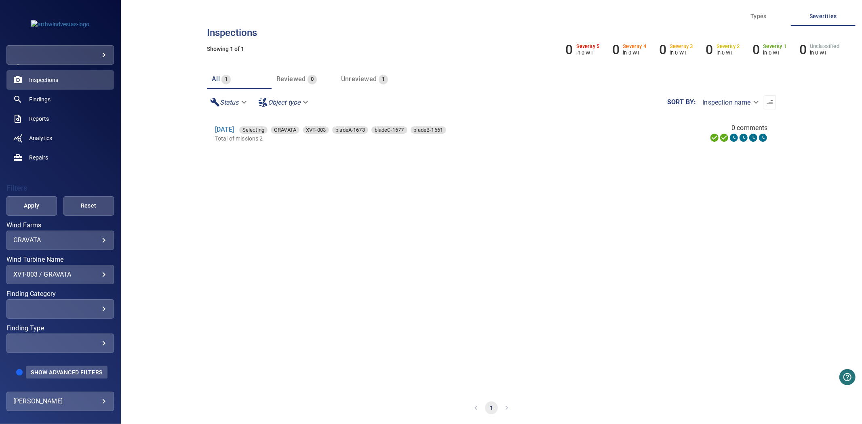
click at [53, 369] on span "Show Advanced Filters" at bounding box center [67, 372] width 72 height 6
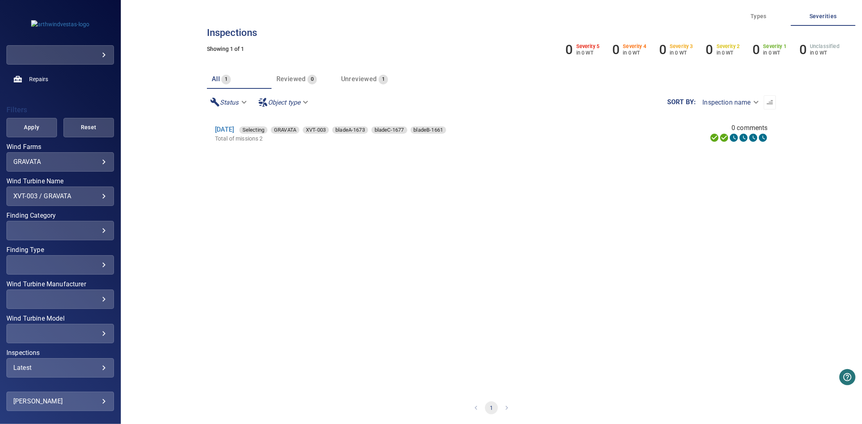
scroll to position [171, 0]
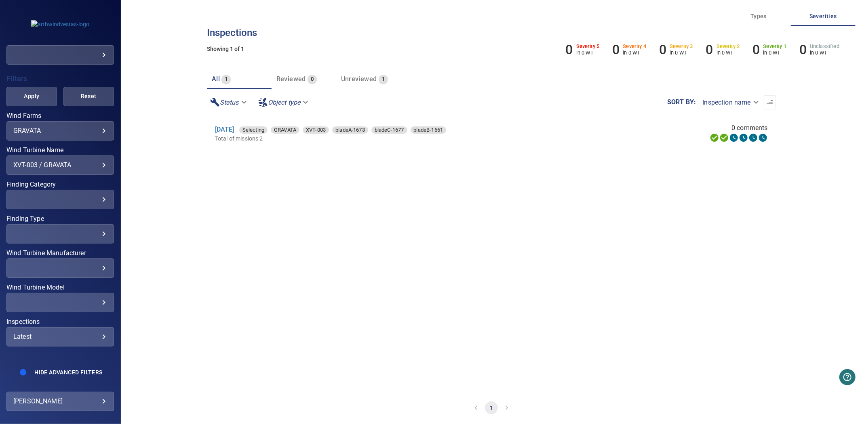
click at [63, 334] on div "Latest ****** ​" at bounding box center [60, 336] width 108 height 19
type input "****"
click at [14, 83] on div "Inspections" at bounding box center [431, 212] width 862 height 424
click at [19, 91] on span "Apply" at bounding box center [32, 96] width 30 height 10
click at [62, 333] on div "2025" at bounding box center [60, 337] width 94 height 8
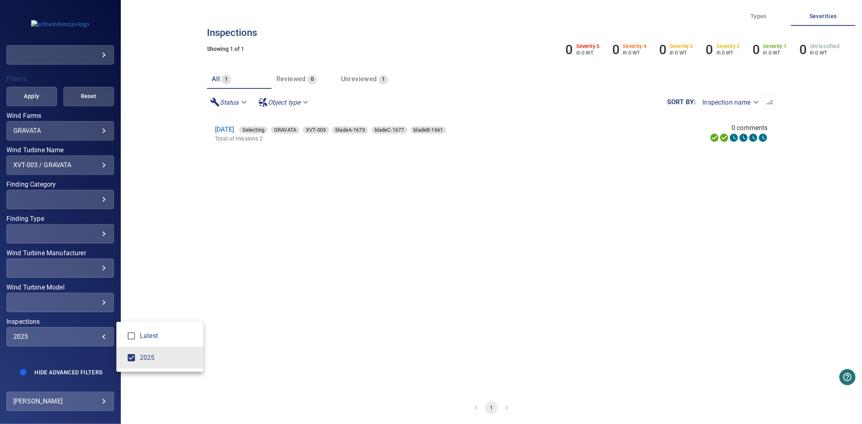
type input "**********"
click at [29, 103] on div "Inspections" at bounding box center [431, 212] width 862 height 424
click at [27, 91] on span "Apply" at bounding box center [32, 96] width 30 height 10
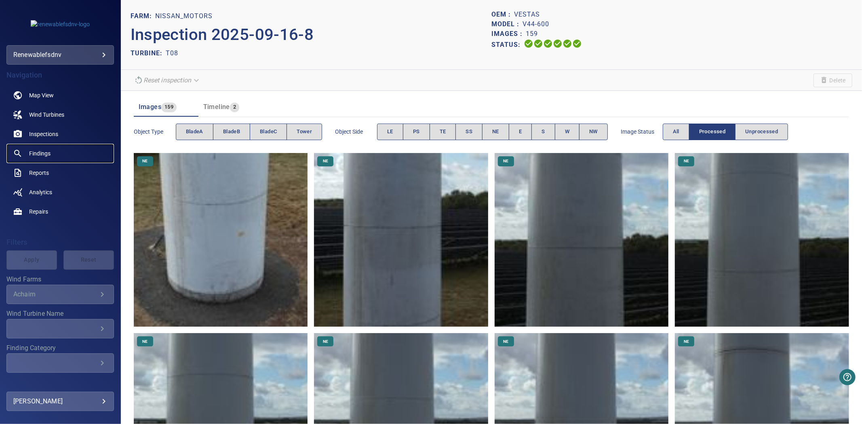
click at [42, 157] on span "Findings" at bounding box center [39, 154] width 21 height 8
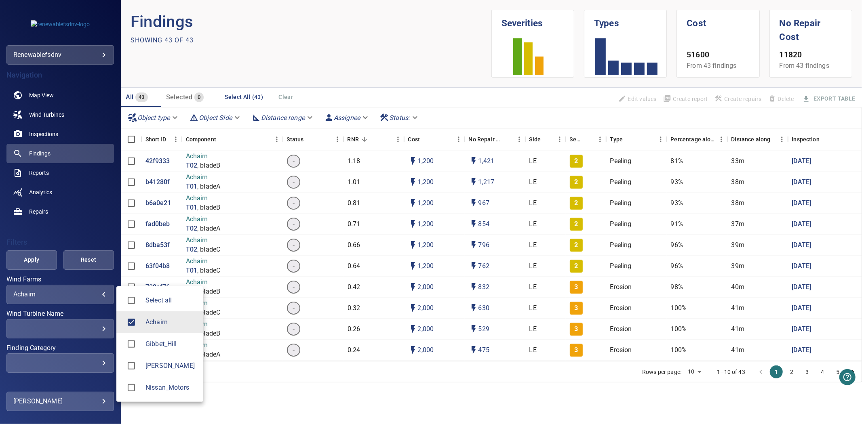
click at [48, 296] on body "**********" at bounding box center [431, 212] width 862 height 424
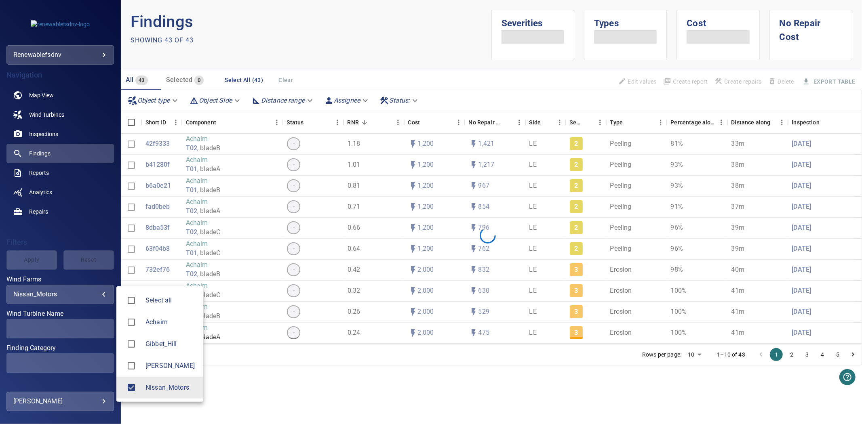
type input "**********"
click at [18, 260] on div at bounding box center [431, 212] width 862 height 424
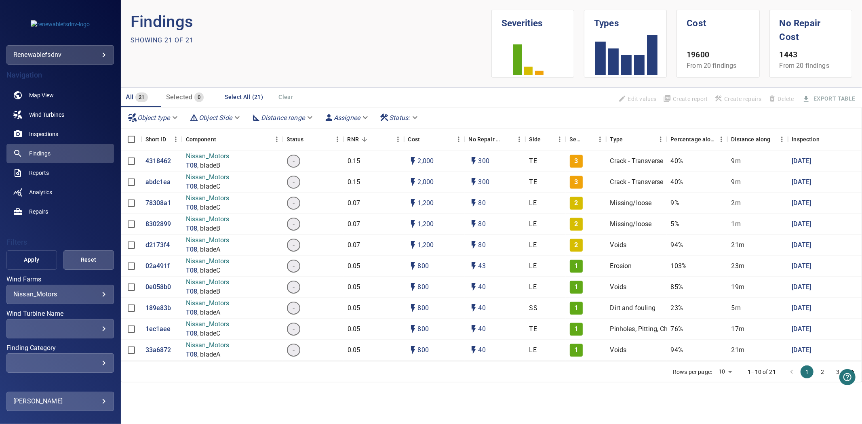
click at [30, 261] on span "Apply" at bounding box center [32, 260] width 30 height 10
click at [63, 336] on div "​ ​" at bounding box center [60, 328] width 108 height 19
click at [68, 323] on div "Wind Turbine Name" at bounding box center [431, 212] width 862 height 424
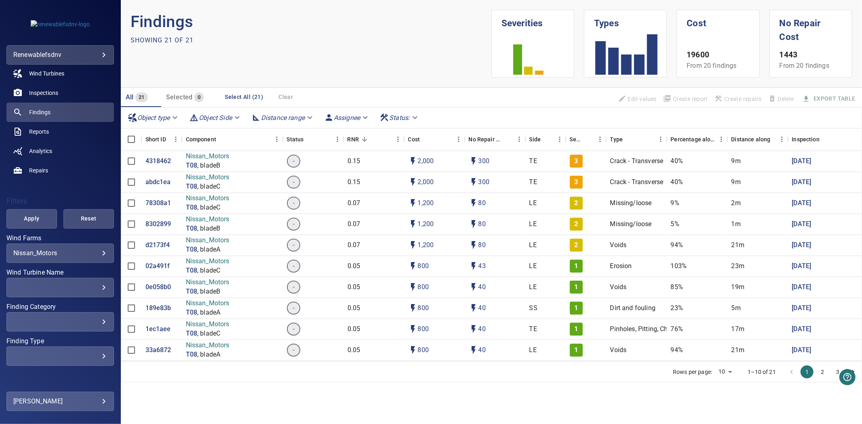
scroll to position [61, 0]
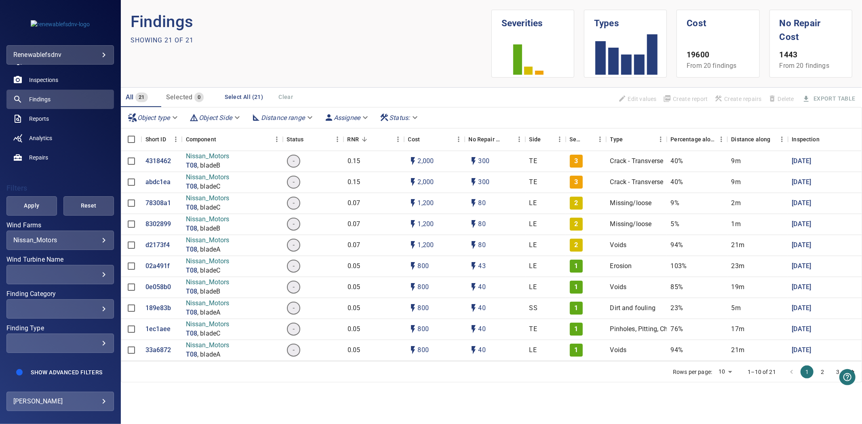
click at [81, 291] on label "Finding Category" at bounding box center [60, 294] width 108 height 6
click at [78, 305] on div "​" at bounding box center [60, 309] width 94 height 8
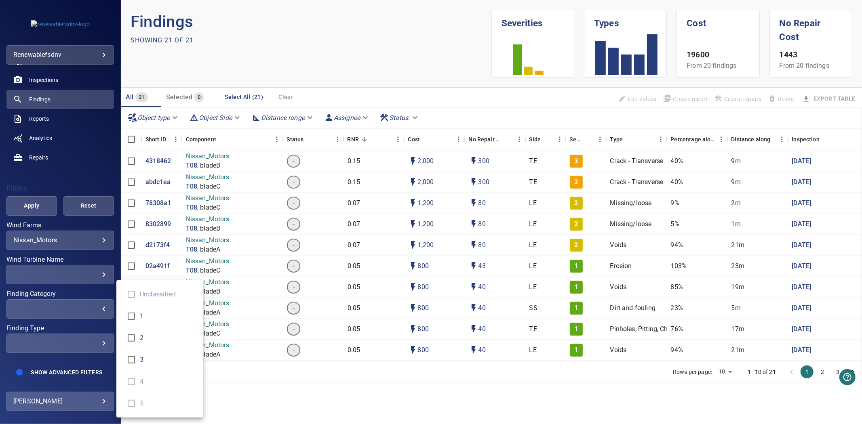
type input "*"
click at [53, 350] on div "Finding Category" at bounding box center [431, 212] width 862 height 424
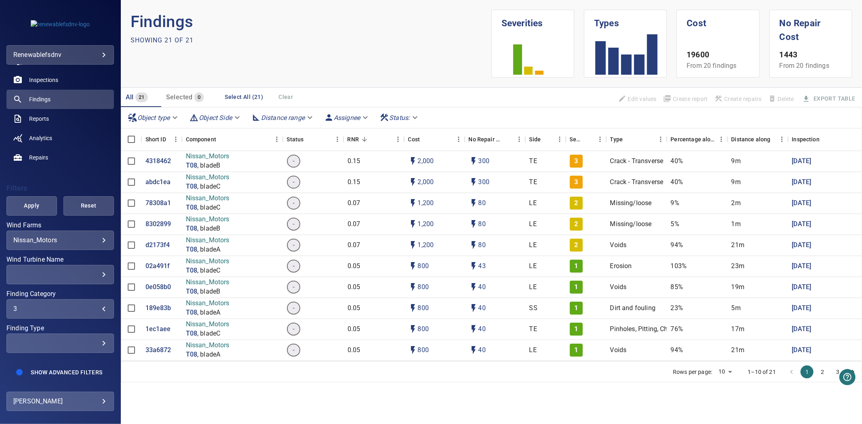
click at [61, 369] on span "Show Advanced Filters" at bounding box center [67, 372] width 72 height 6
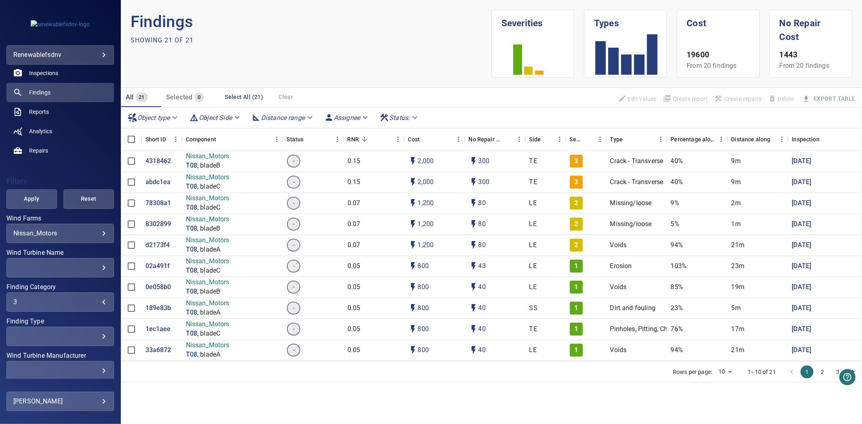
scroll to position [171, 0]
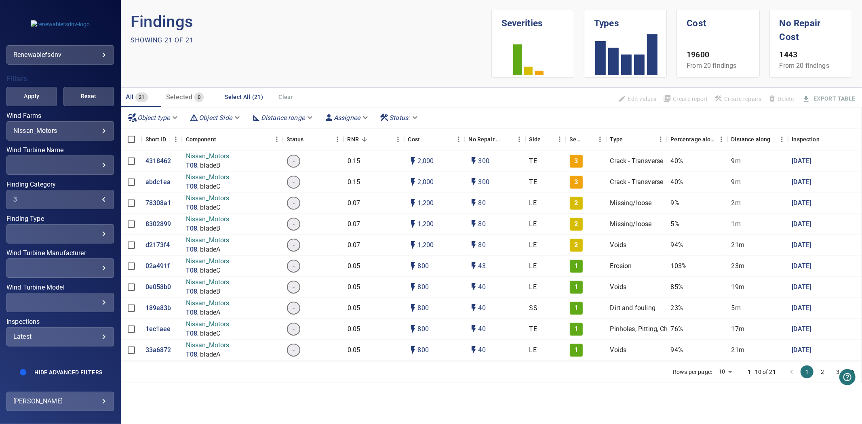
click at [55, 333] on div "Latest" at bounding box center [60, 337] width 94 height 8
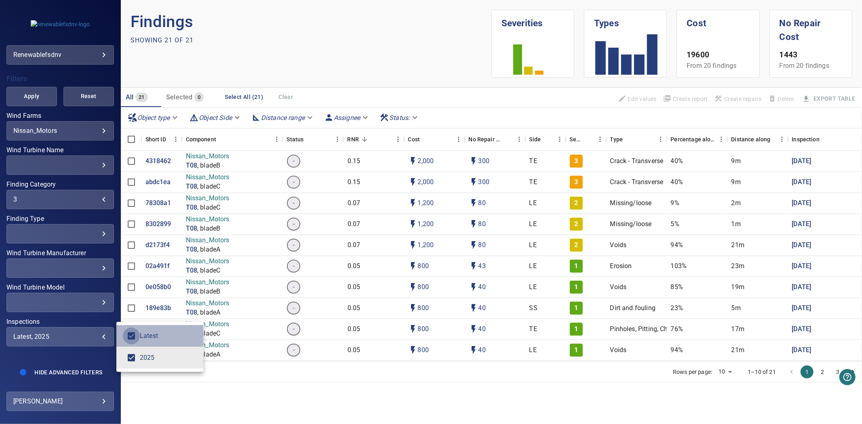
type input "****"
click at [38, 88] on div "Inspections" at bounding box center [431, 212] width 862 height 424
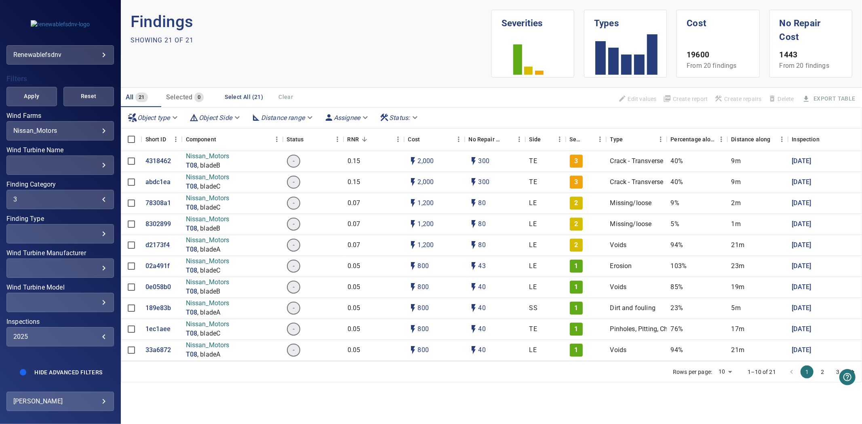
click at [34, 91] on span "Apply" at bounding box center [32, 96] width 30 height 10
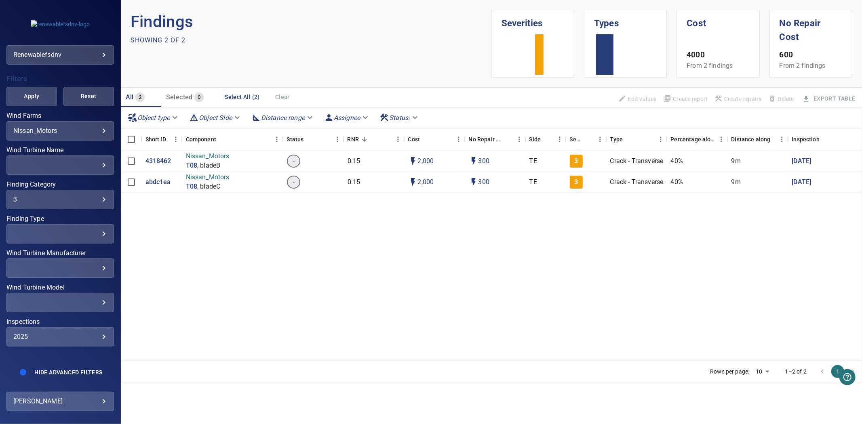
scroll to position [0, 0]
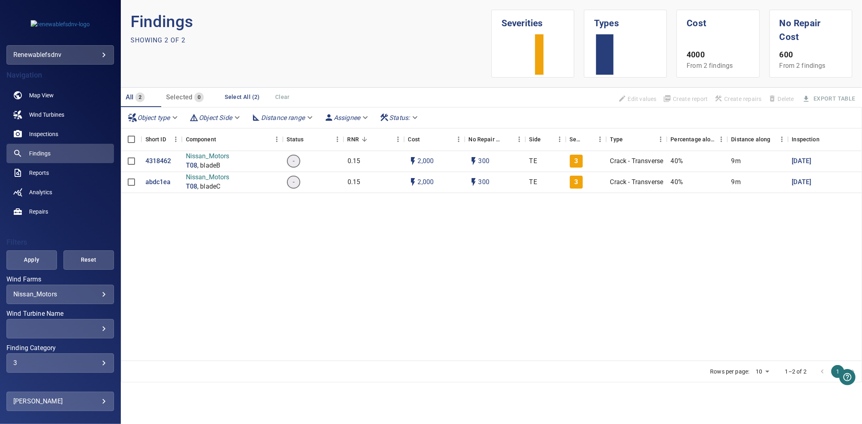
click at [76, 365] on div "3" at bounding box center [60, 363] width 94 height 8
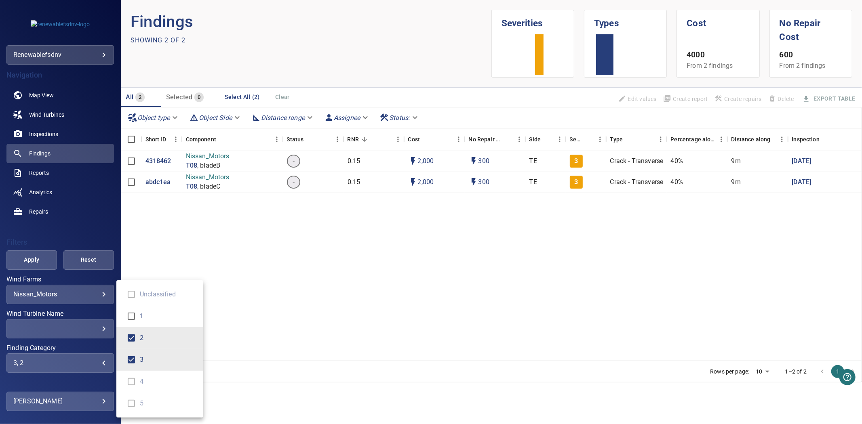
type input "*"
drag, startPoint x: 30, startPoint y: 266, endPoint x: 30, endPoint y: 261, distance: 4.4
click at [30, 265] on div "Finding Category" at bounding box center [431, 212] width 862 height 424
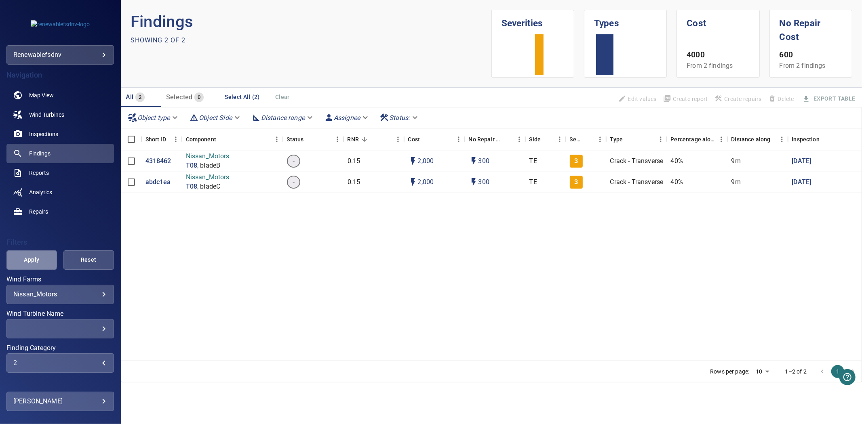
click at [31, 259] on span "Apply" at bounding box center [32, 260] width 30 height 10
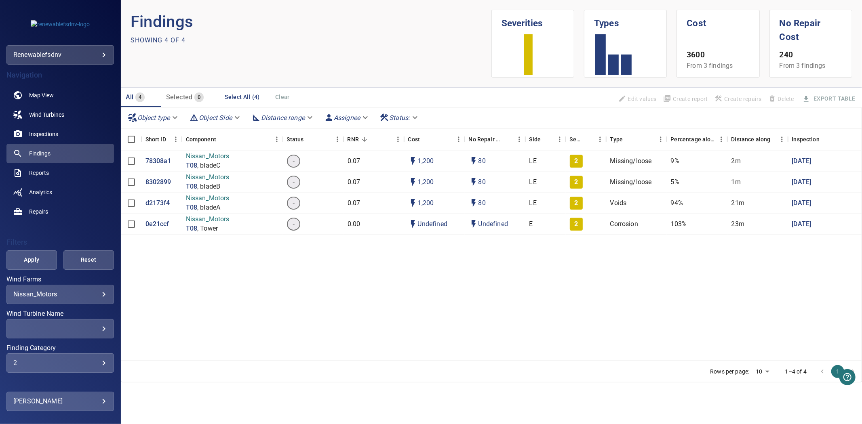
click at [50, 370] on div "2 * ​" at bounding box center [60, 363] width 108 height 19
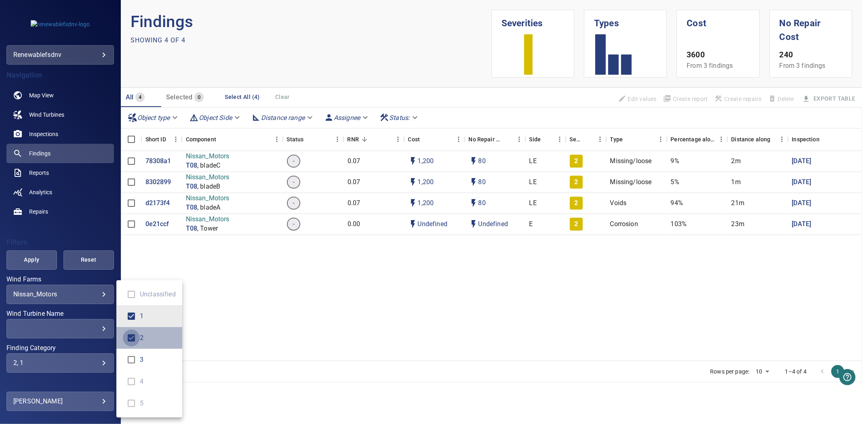
type input "*"
click at [51, 267] on div "Finding Category" at bounding box center [431, 212] width 862 height 424
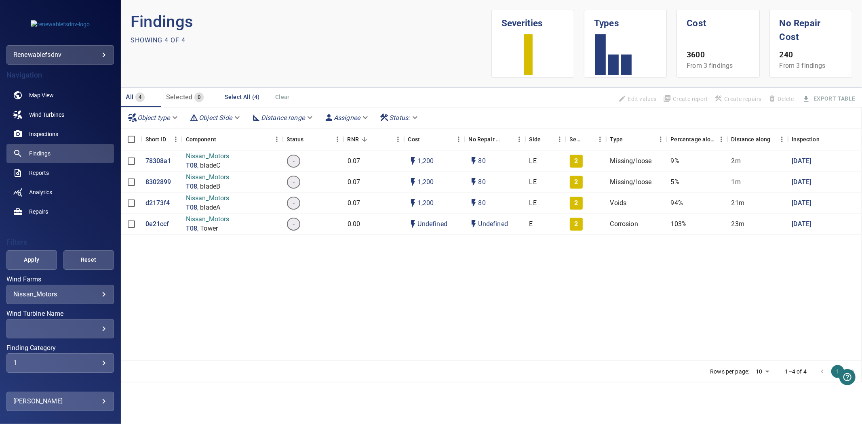
click at [45, 260] on button "Apply" at bounding box center [31, 260] width 51 height 19
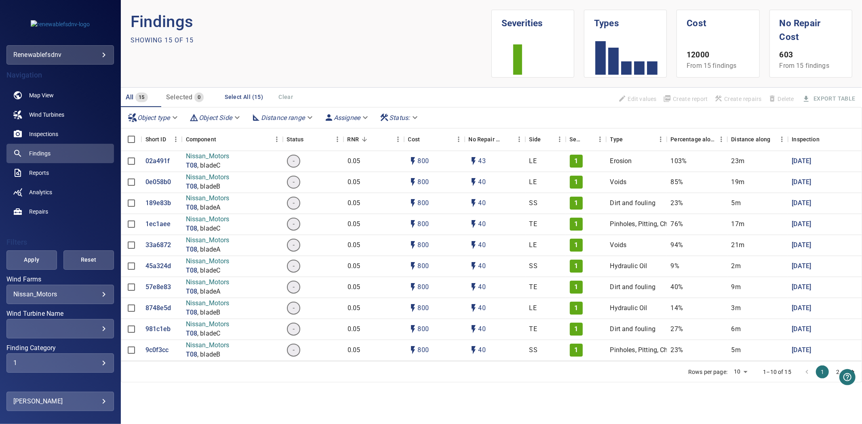
scroll to position [90, 0]
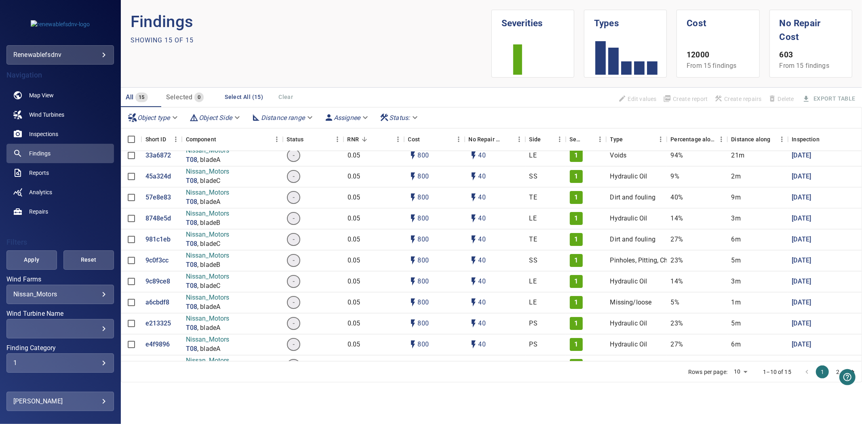
click at [747, 372] on body "**********" at bounding box center [431, 212] width 862 height 424
click at [742, 391] on li "50" at bounding box center [741, 393] width 24 height 15
type input "**"
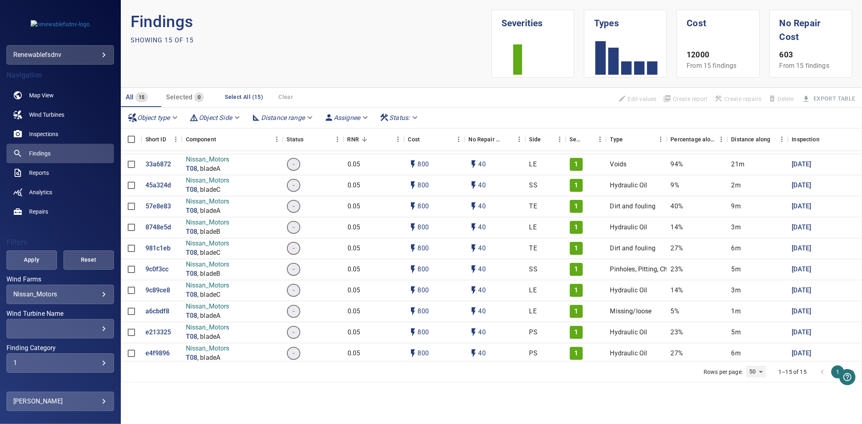
scroll to position [112, 0]
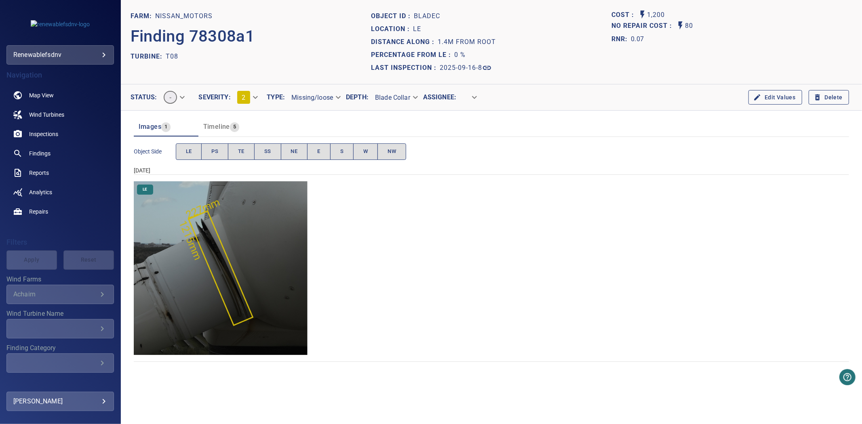
click at [224, 129] on span "Timeline" at bounding box center [216, 127] width 27 height 8
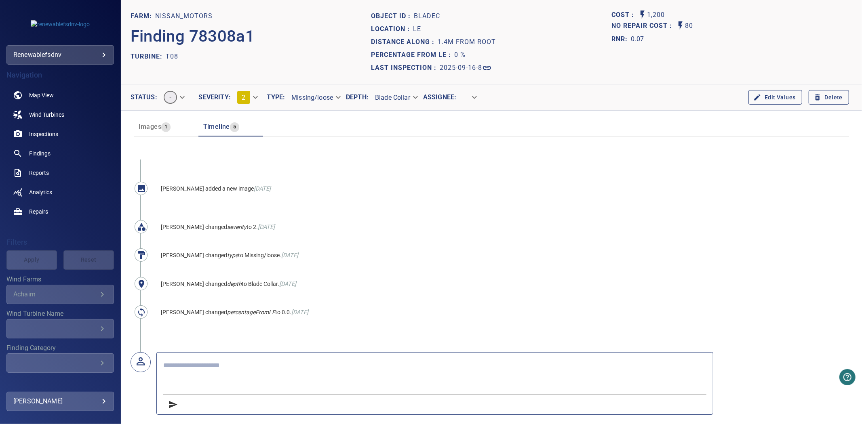
click at [158, 123] on span "Images" at bounding box center [150, 127] width 23 height 8
